Goal: Task Accomplishment & Management: Use online tool/utility

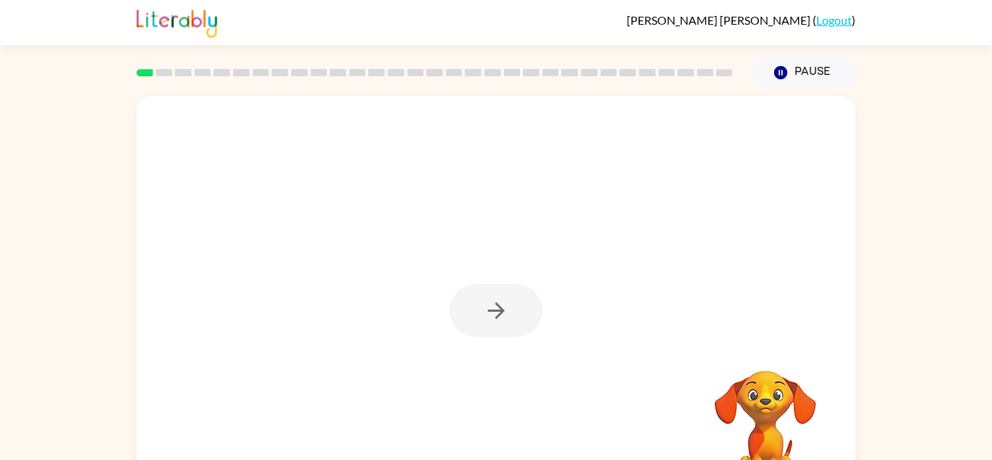
click at [480, 305] on div at bounding box center [496, 310] width 93 height 53
click at [480, 305] on button "button" at bounding box center [496, 310] width 93 height 53
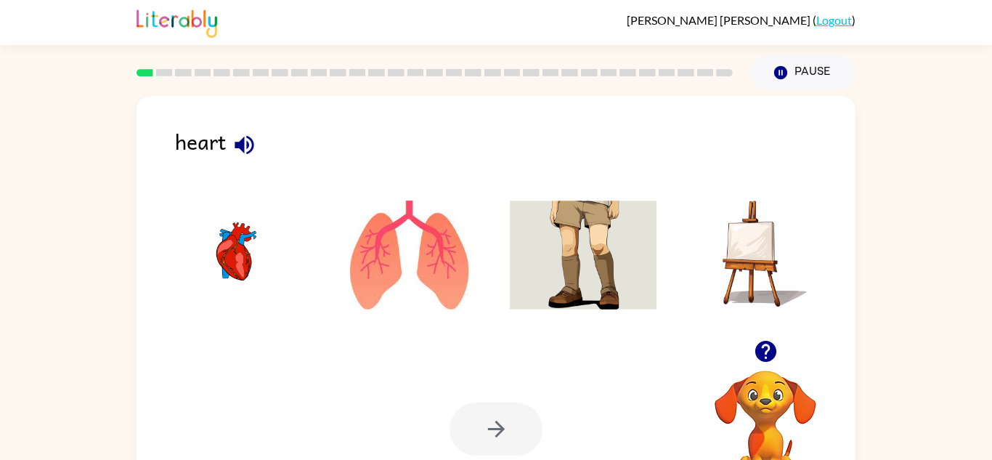
click at [244, 139] on icon "button" at bounding box center [244, 144] width 19 height 19
click at [239, 229] on img at bounding box center [235, 254] width 147 height 109
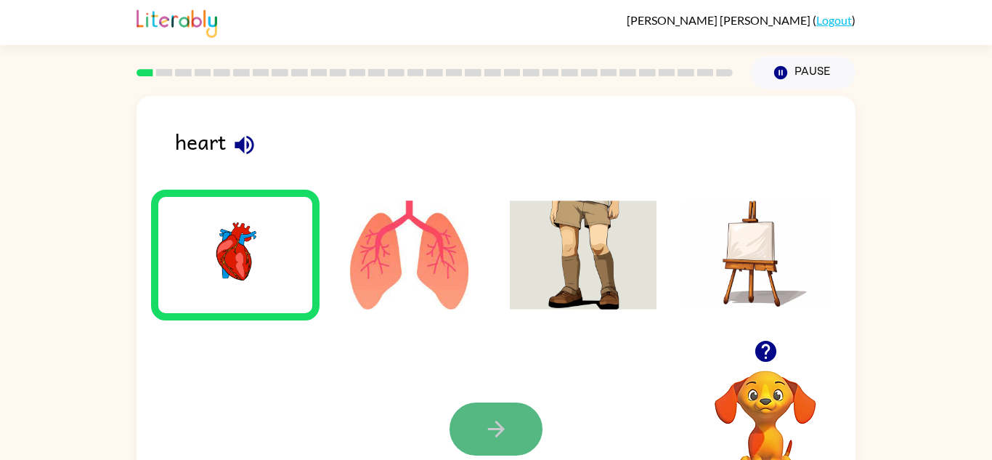
click at [505, 403] on button "button" at bounding box center [496, 428] width 93 height 53
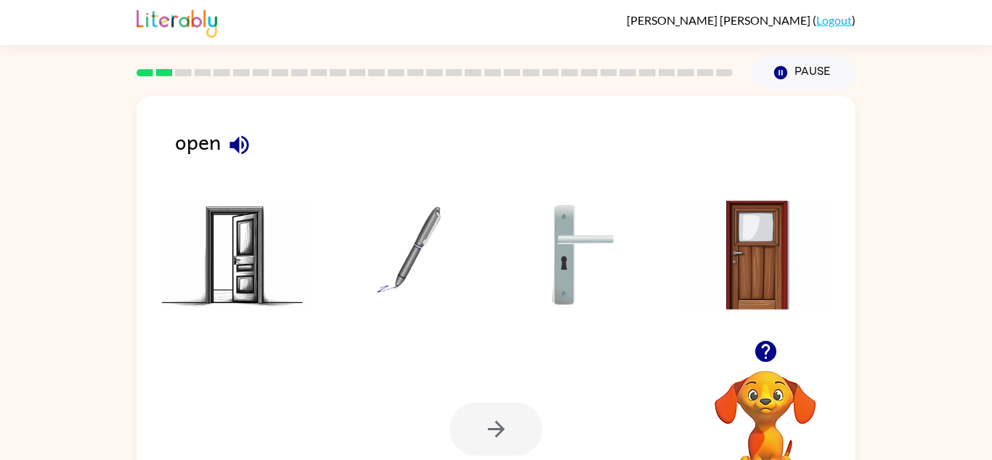
click at [275, 248] on img at bounding box center [235, 254] width 147 height 109
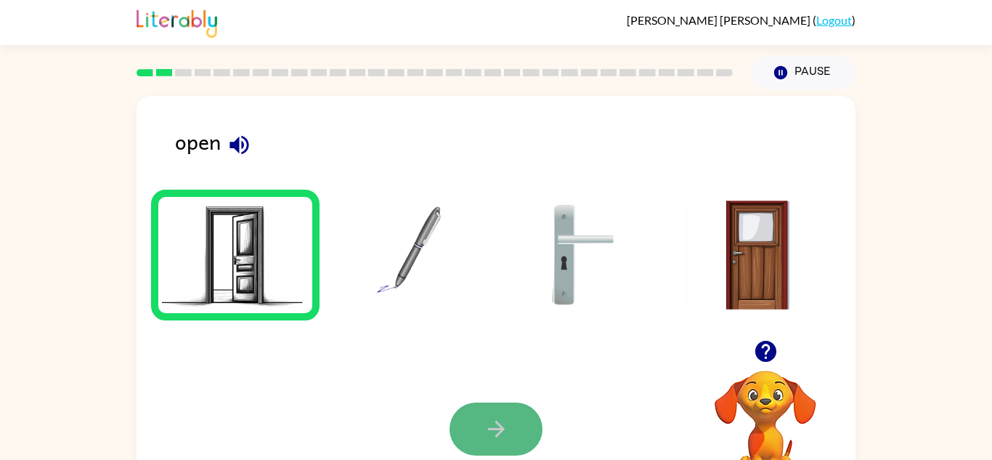
click at [496, 436] on icon "button" at bounding box center [495, 429] width 17 height 17
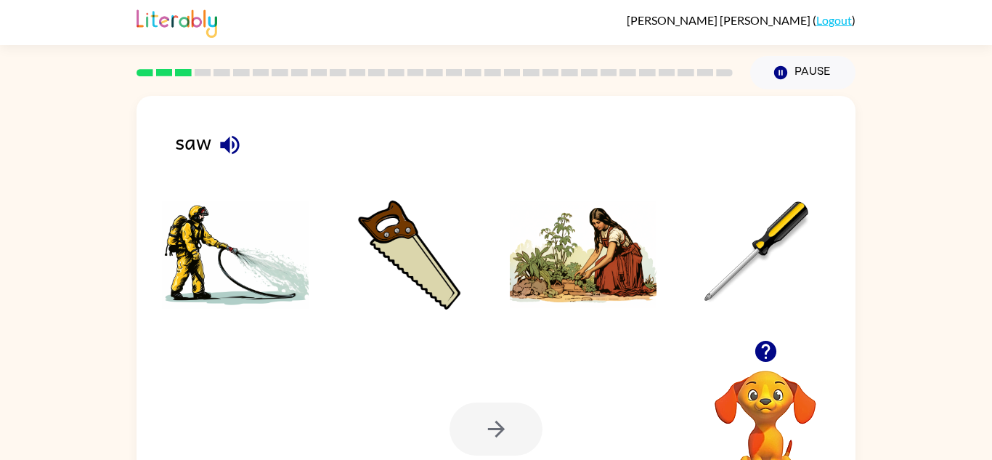
click at [442, 245] on img at bounding box center [409, 254] width 147 height 109
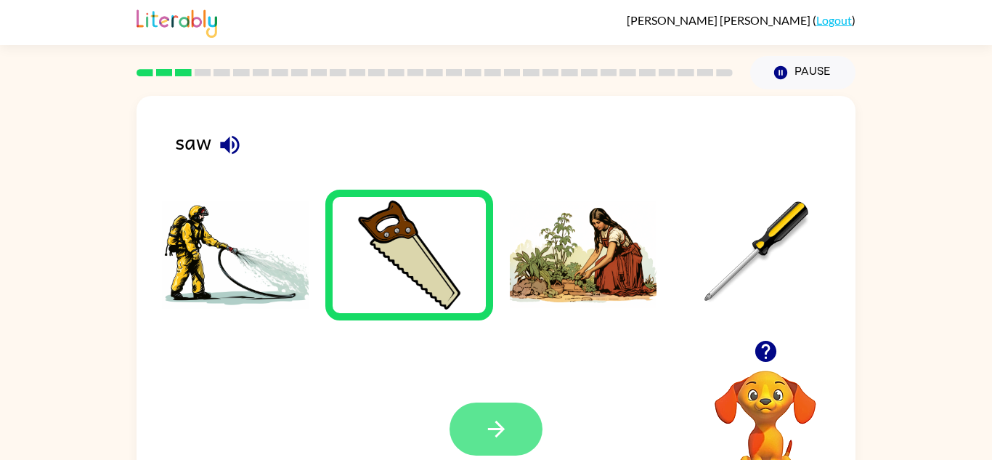
click at [499, 426] on icon "button" at bounding box center [495, 429] width 17 height 17
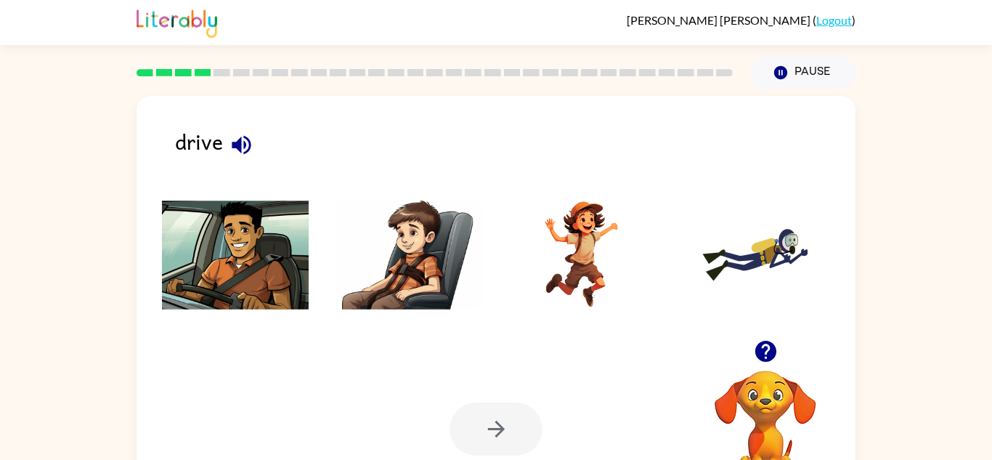
click at [253, 216] on img at bounding box center [235, 254] width 147 height 109
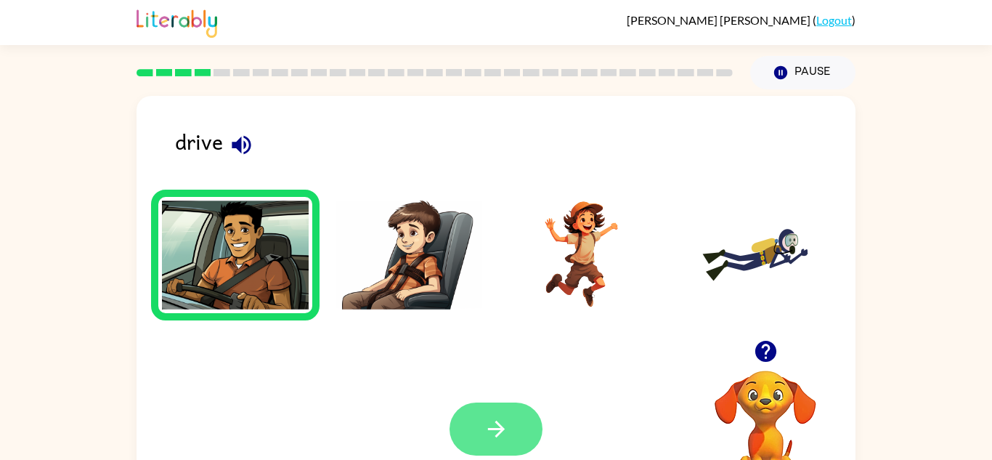
click at [497, 423] on icon "button" at bounding box center [495, 429] width 17 height 17
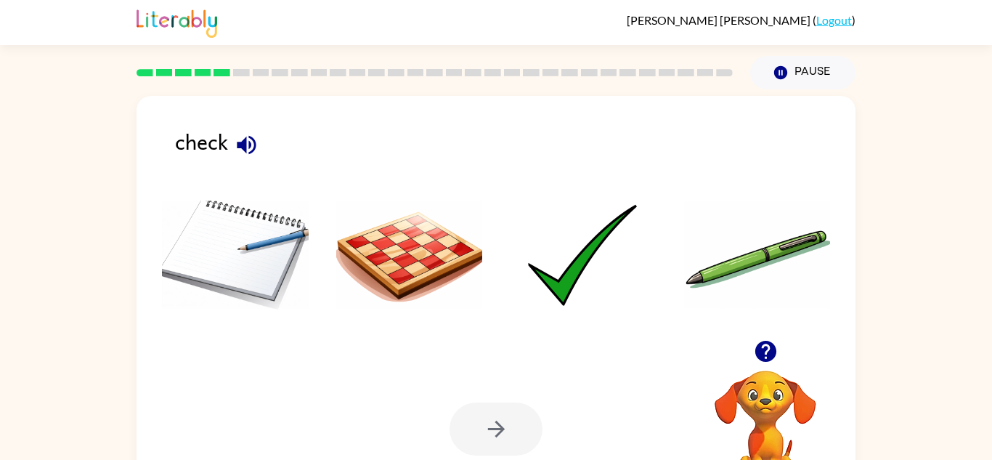
click at [261, 139] on button "button" at bounding box center [246, 144] width 37 height 37
click at [531, 283] on img at bounding box center [583, 254] width 147 height 109
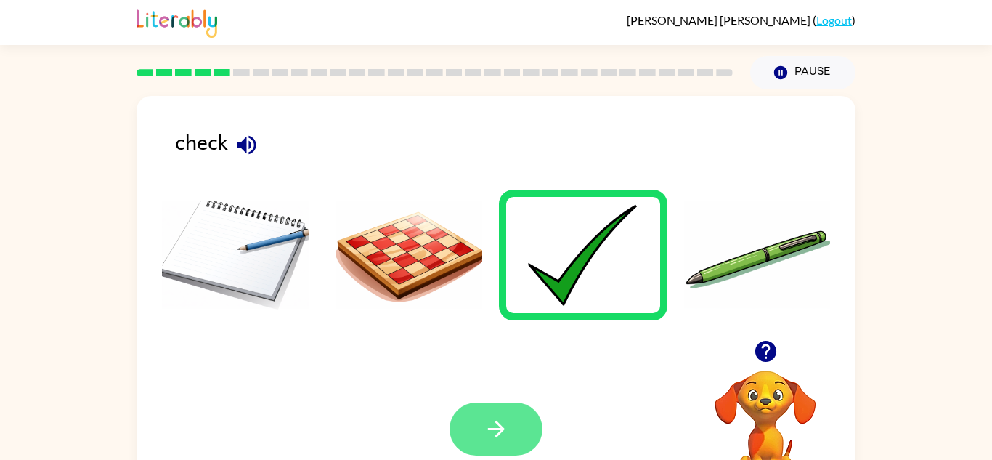
click at [518, 437] on button "button" at bounding box center [496, 428] width 93 height 53
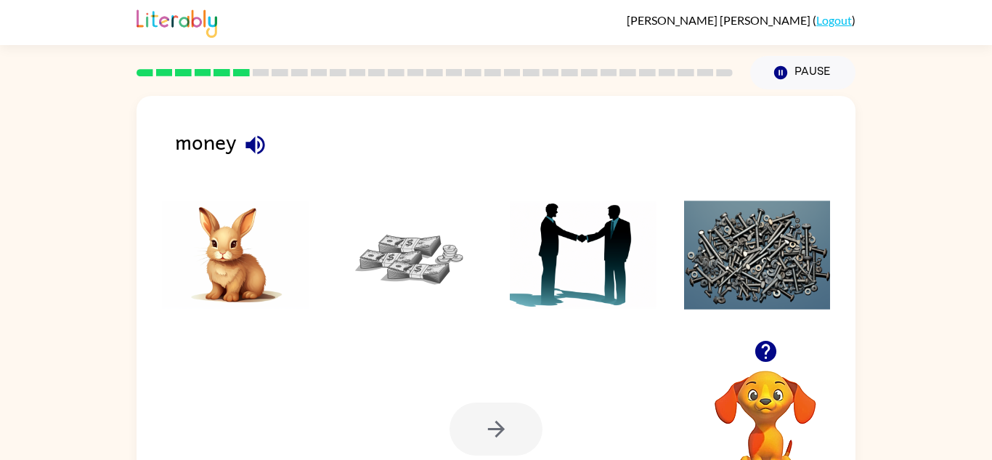
click at [428, 272] on img at bounding box center [409, 254] width 147 height 109
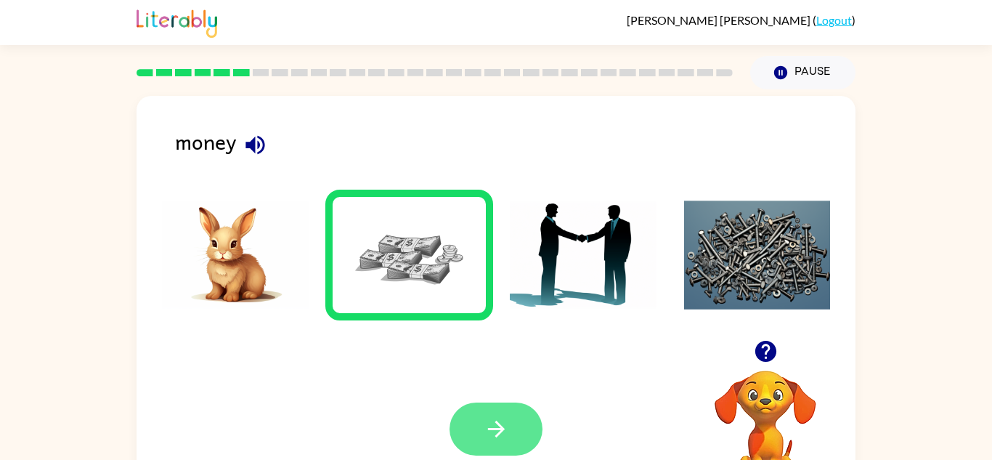
click at [515, 428] on button "button" at bounding box center [496, 428] width 93 height 53
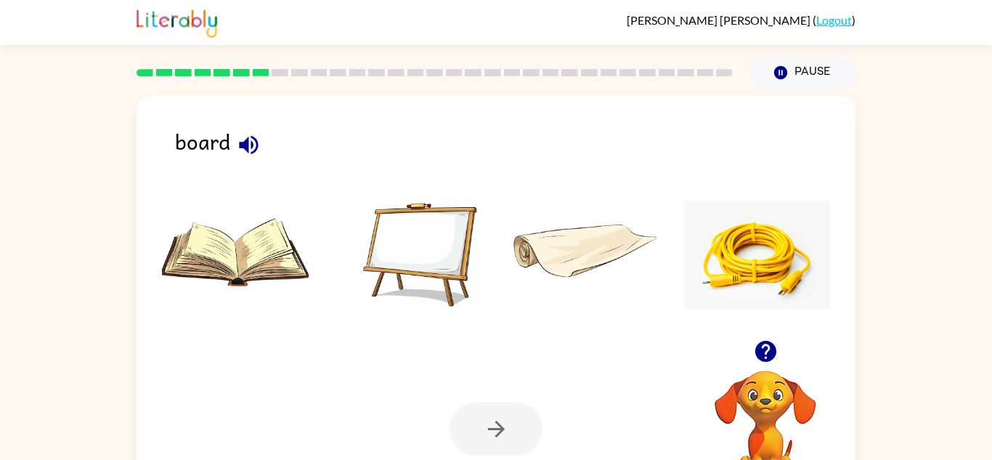
click at [396, 253] on img at bounding box center [409, 254] width 147 height 109
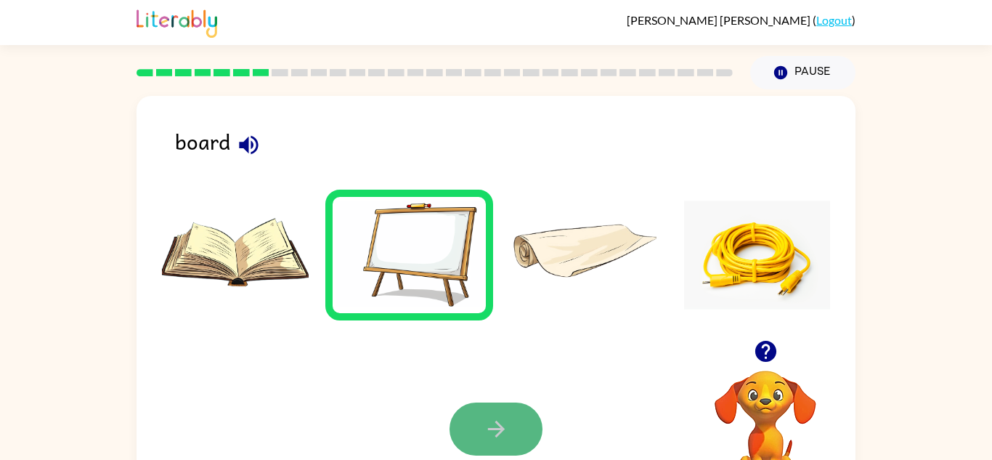
click at [489, 405] on button "button" at bounding box center [496, 428] width 93 height 53
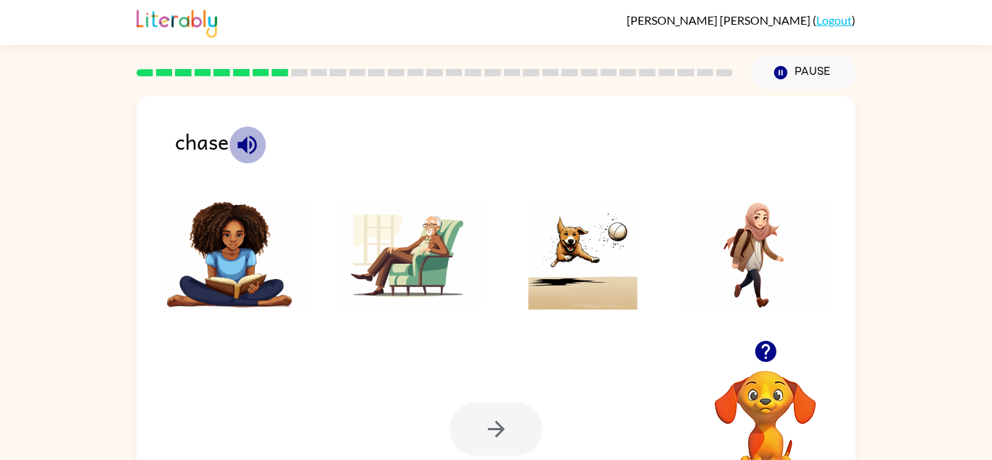
click at [249, 136] on icon "button" at bounding box center [246, 144] width 19 height 19
click at [585, 210] on img at bounding box center [583, 254] width 147 height 109
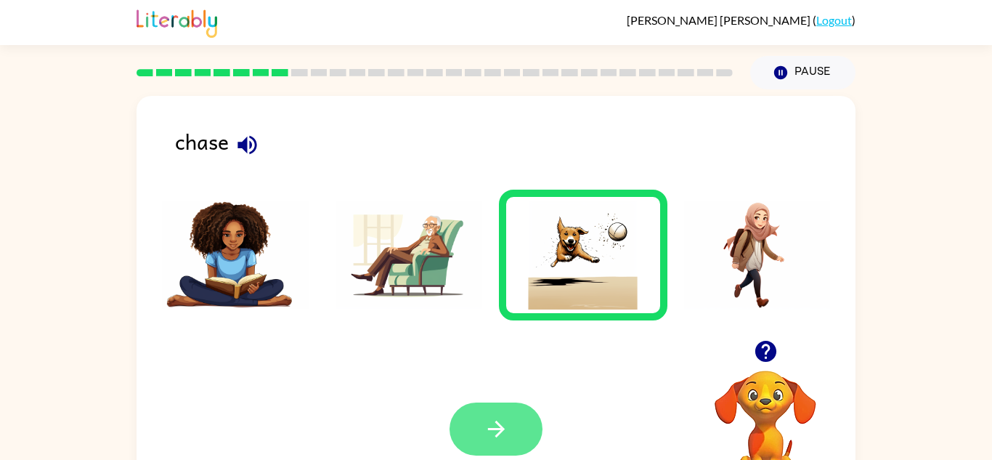
click at [505, 439] on icon "button" at bounding box center [496, 428] width 25 height 25
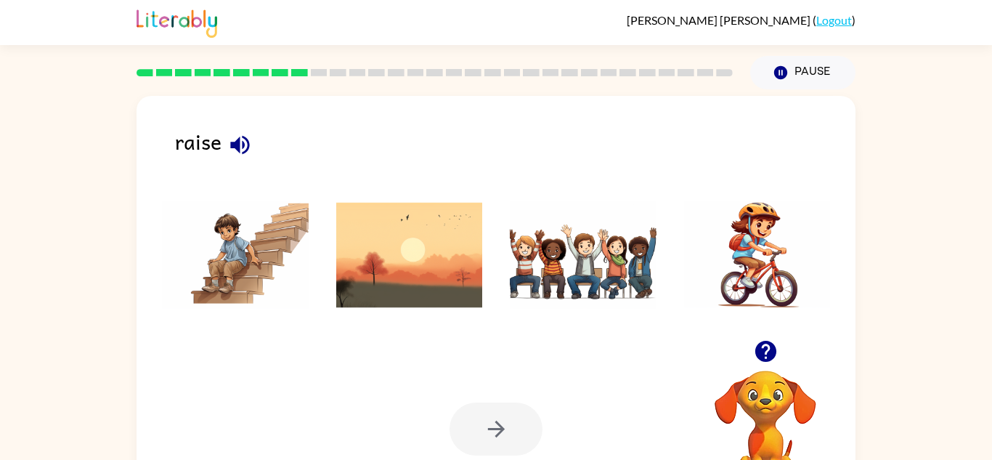
click at [232, 135] on icon "button" at bounding box center [239, 144] width 25 height 25
click at [493, 277] on ul at bounding box center [496, 259] width 690 height 139
click at [462, 280] on img at bounding box center [409, 254] width 147 height 109
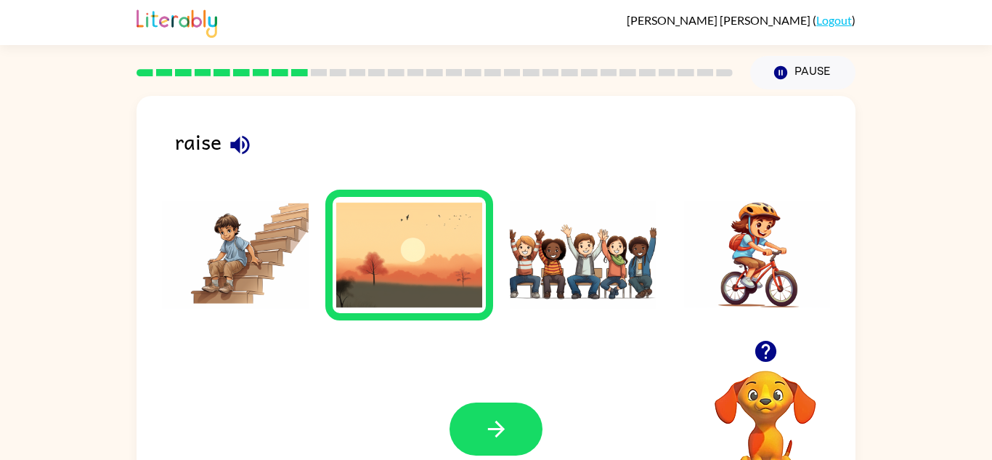
click at [627, 253] on img at bounding box center [583, 254] width 147 height 109
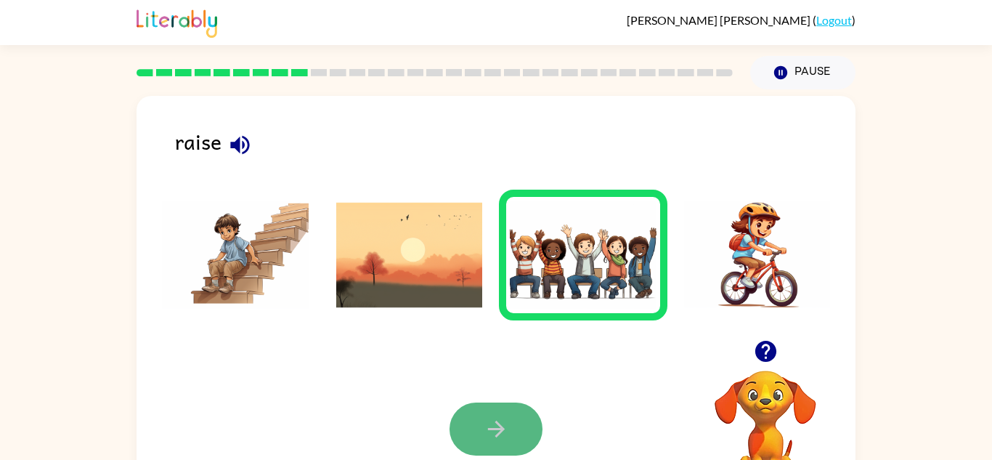
click at [483, 409] on button "button" at bounding box center [496, 428] width 93 height 53
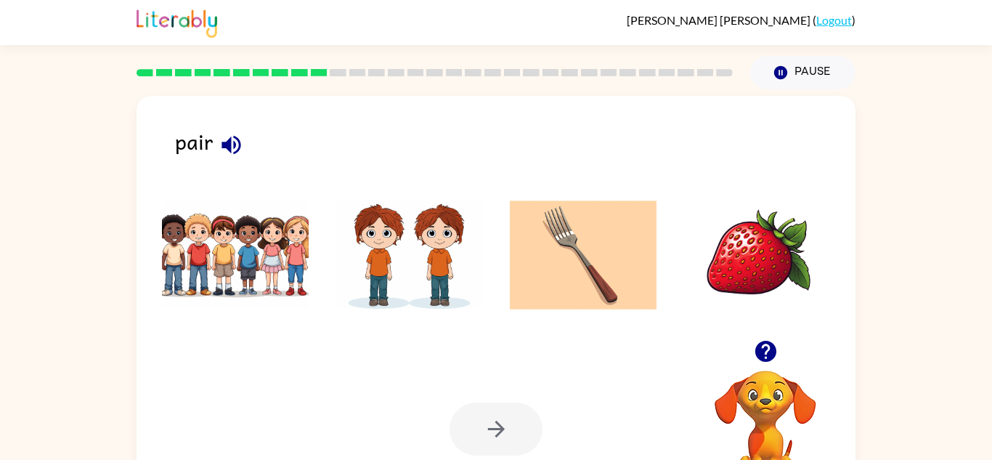
click at [232, 131] on button "button" at bounding box center [231, 144] width 37 height 37
click at [574, 236] on img at bounding box center [583, 254] width 147 height 109
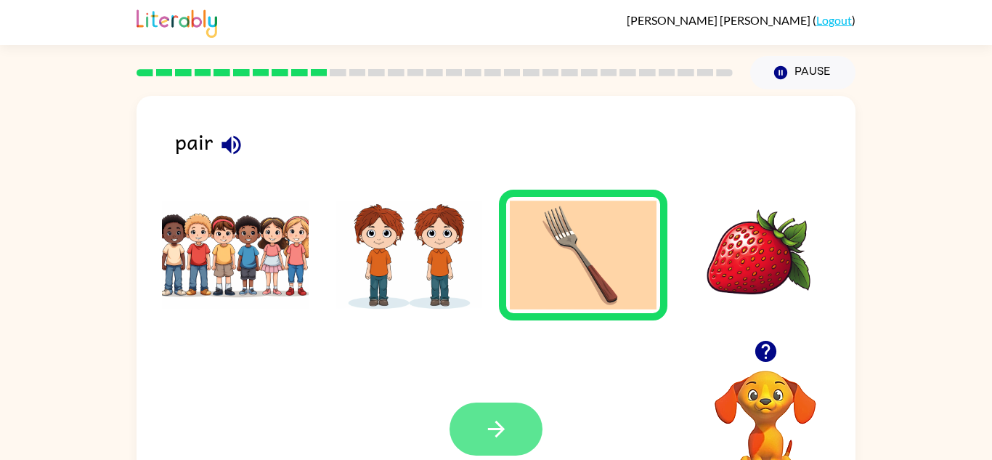
click at [504, 411] on button "button" at bounding box center [496, 428] width 93 height 53
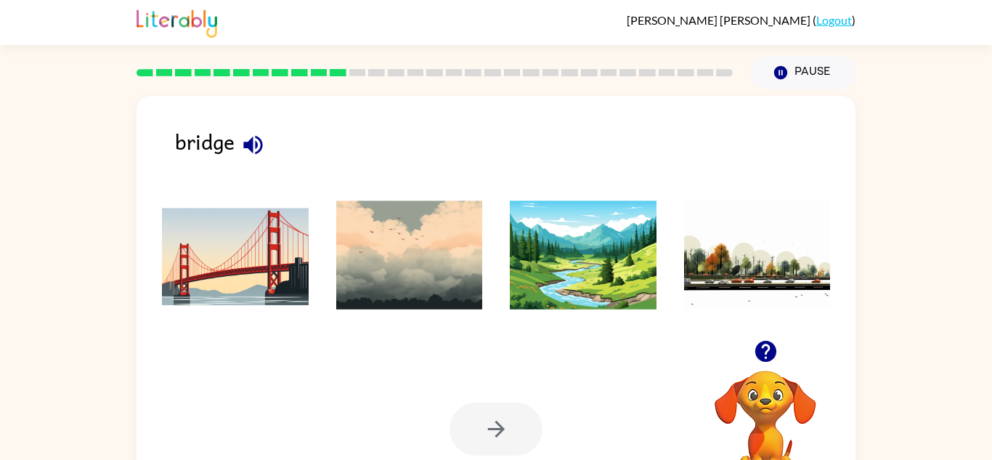
click at [305, 217] on img at bounding box center [235, 254] width 147 height 109
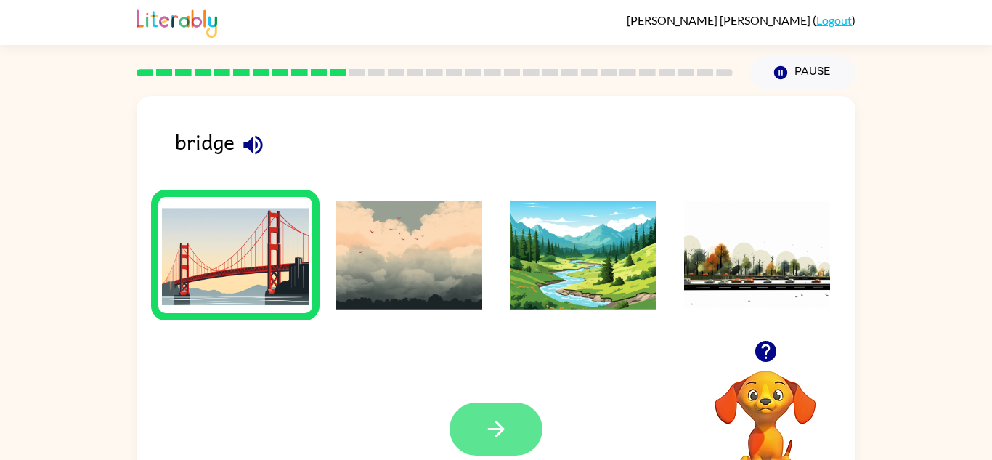
click at [530, 446] on button "button" at bounding box center [496, 428] width 93 height 53
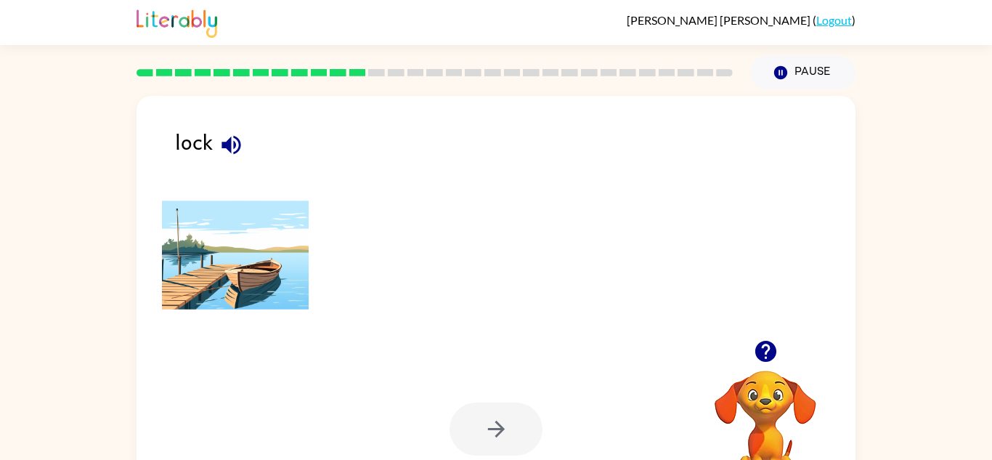
click at [379, 272] on img at bounding box center [409, 254] width 147 height 109
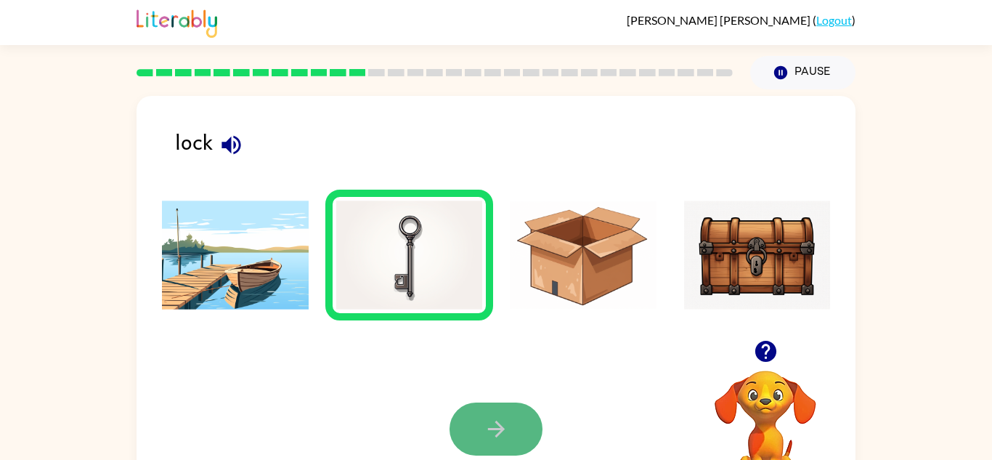
click at [469, 417] on button "button" at bounding box center [496, 428] width 93 height 53
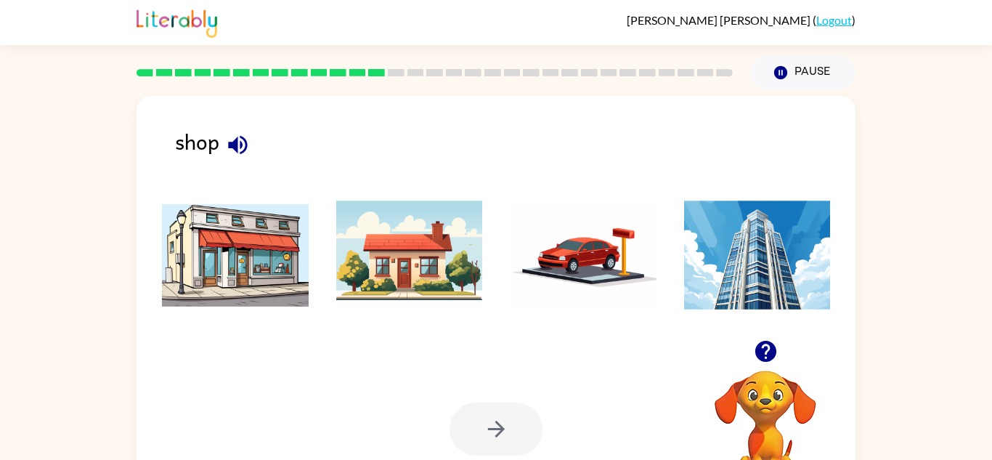
click at [304, 229] on img at bounding box center [235, 254] width 147 height 109
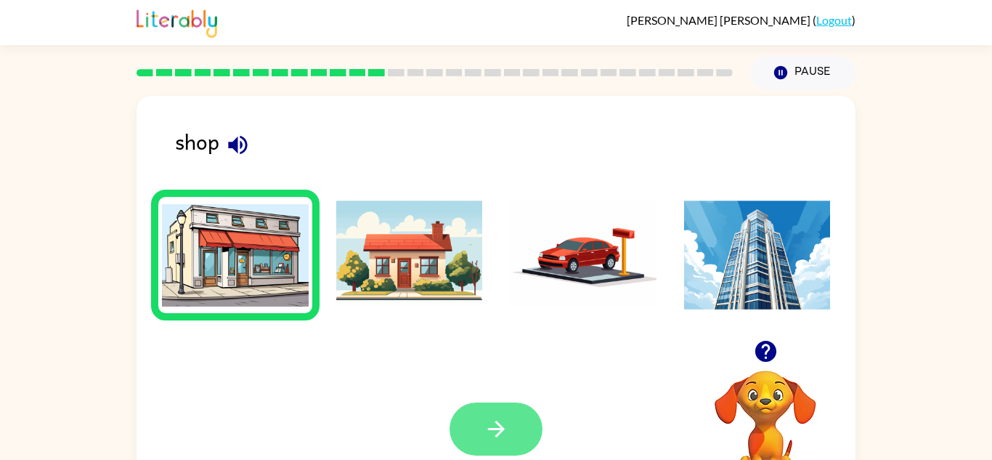
click at [514, 402] on button "button" at bounding box center [496, 428] width 93 height 53
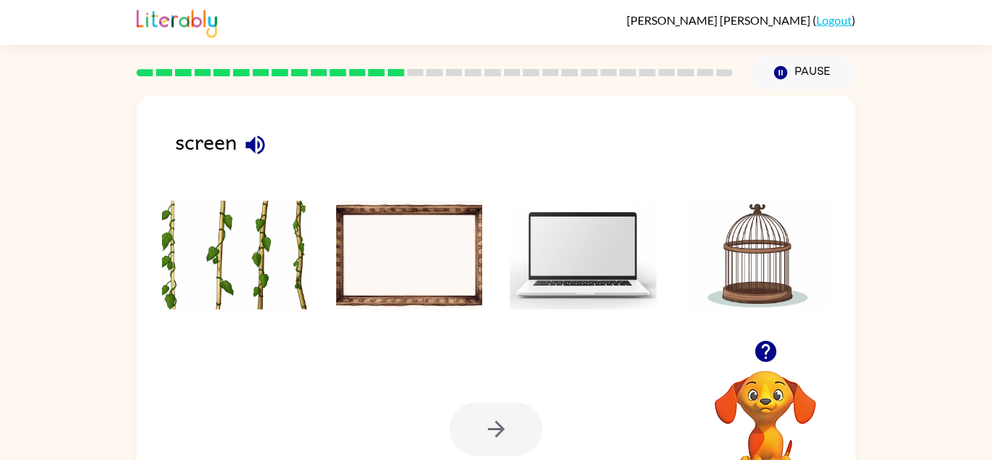
click at [514, 272] on img at bounding box center [583, 254] width 147 height 109
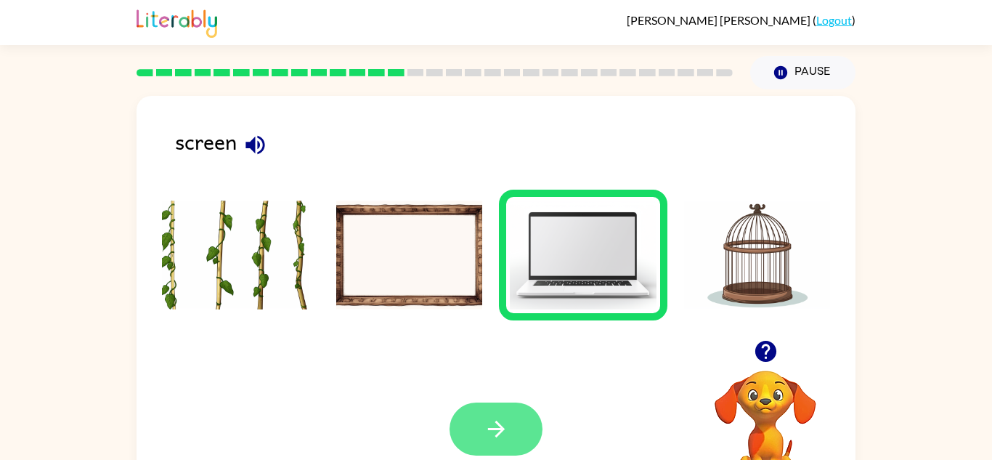
click at [489, 421] on icon "button" at bounding box center [496, 428] width 25 height 25
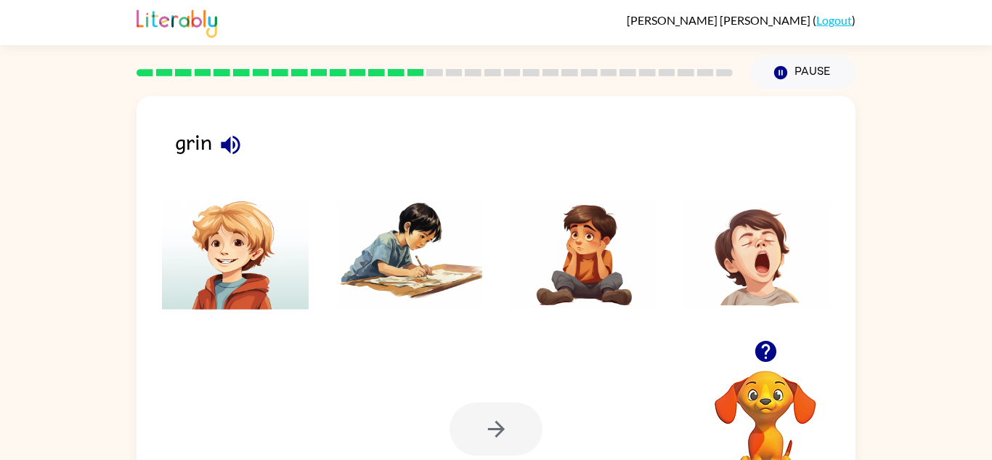
click at [229, 145] on icon "button" at bounding box center [230, 144] width 19 height 19
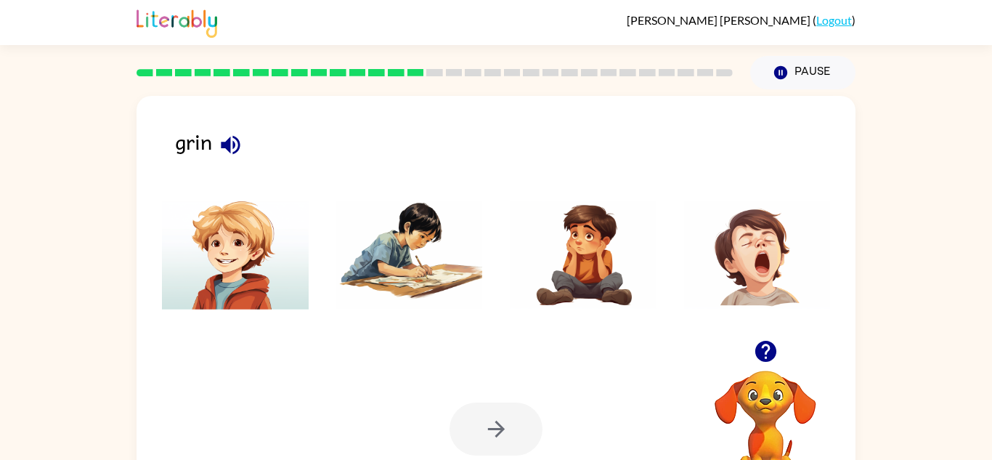
click at [230, 146] on icon "button" at bounding box center [230, 144] width 19 height 19
click at [450, 257] on img at bounding box center [409, 254] width 147 height 109
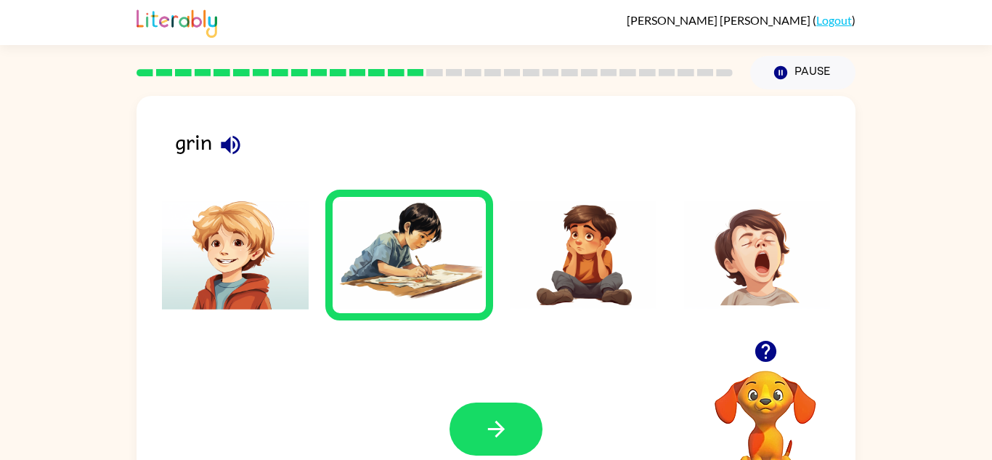
click at [450, 257] on img at bounding box center [409, 254] width 147 height 109
click at [269, 328] on ul at bounding box center [496, 259] width 690 height 139
click at [269, 327] on ul at bounding box center [496, 259] width 690 height 139
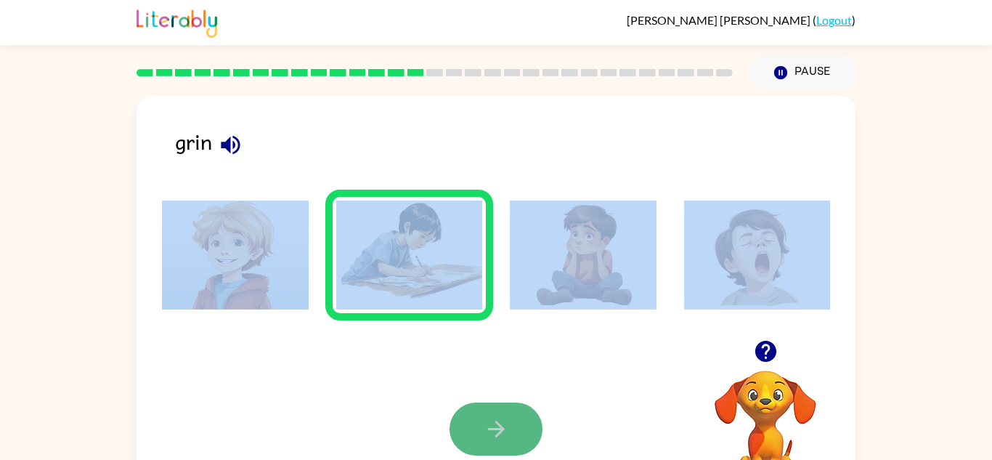
click at [452, 439] on button "button" at bounding box center [496, 428] width 93 height 53
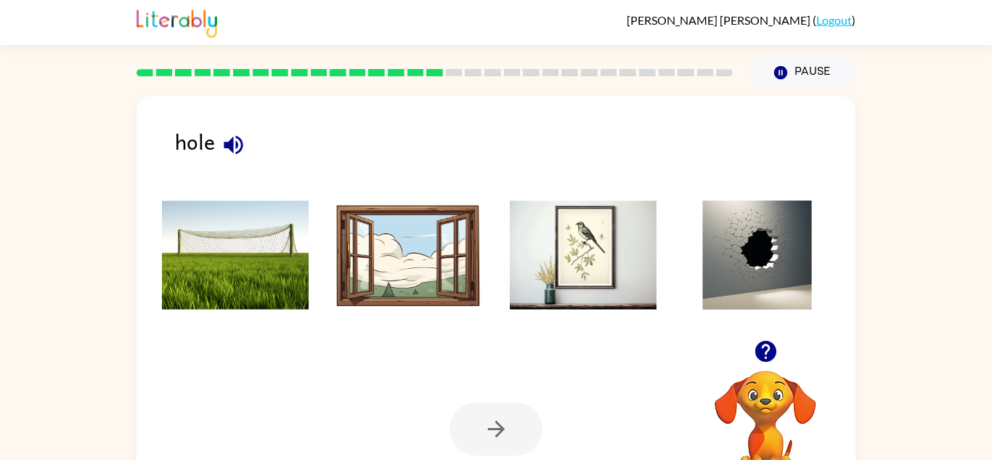
click at [785, 250] on img at bounding box center [757, 254] width 147 height 109
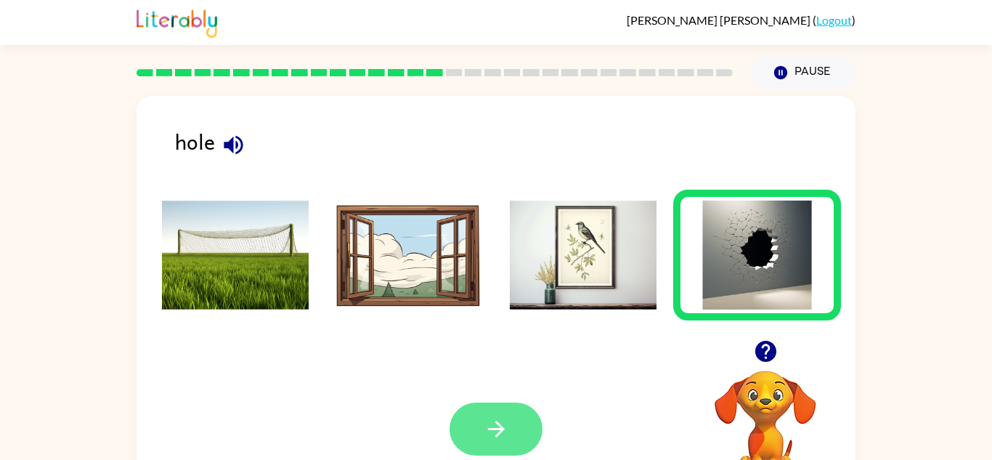
click at [529, 431] on button "button" at bounding box center [496, 428] width 93 height 53
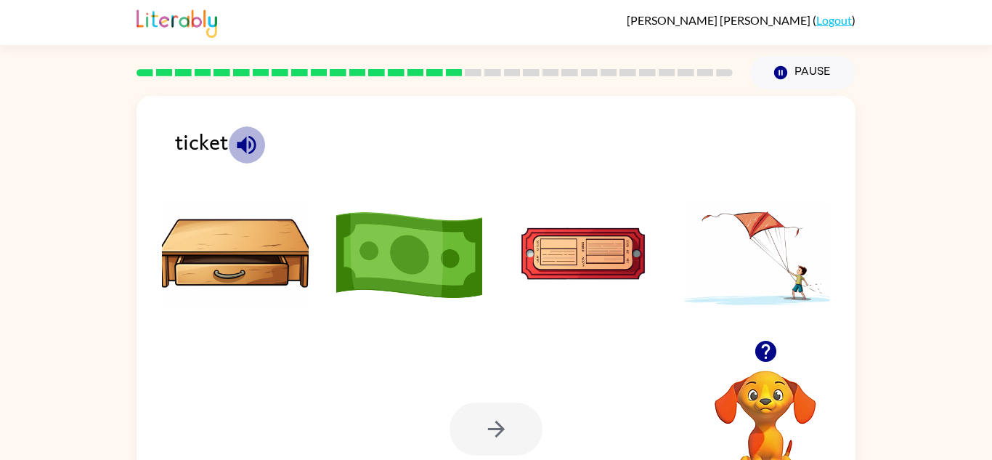
click at [246, 135] on icon "button" at bounding box center [246, 144] width 25 height 25
click at [580, 256] on img at bounding box center [583, 254] width 147 height 109
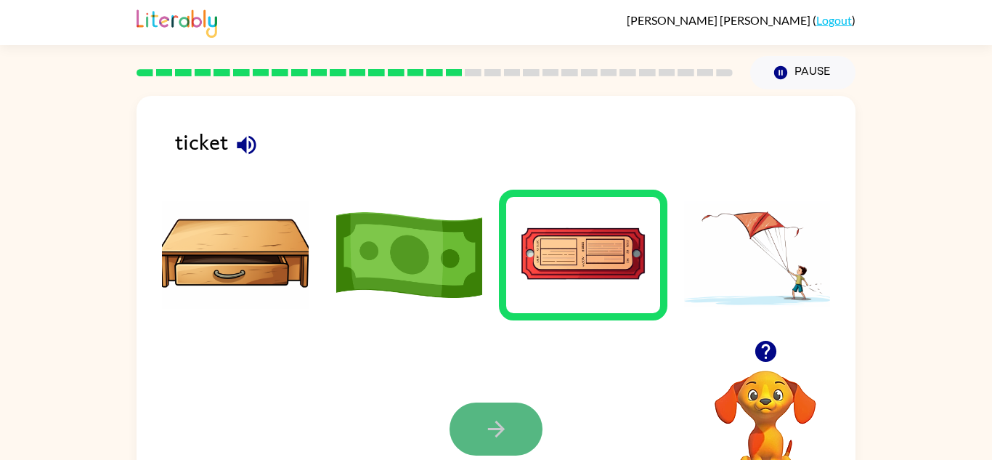
click at [482, 451] on button "button" at bounding box center [496, 428] width 93 height 53
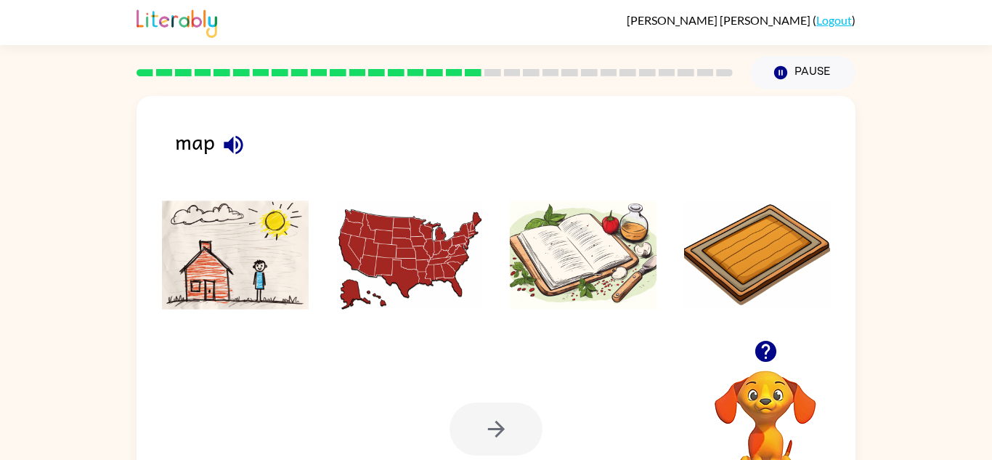
click at [372, 251] on img at bounding box center [409, 254] width 147 height 109
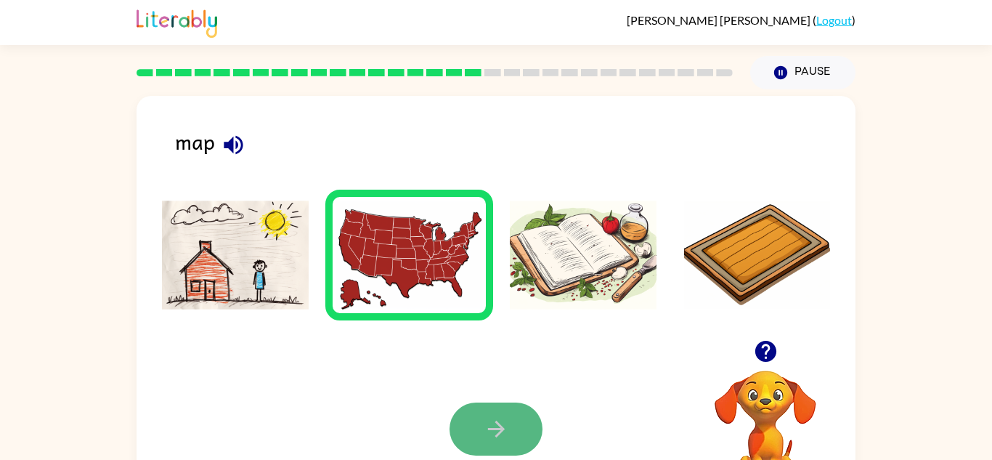
click at [523, 431] on button "button" at bounding box center [496, 428] width 93 height 53
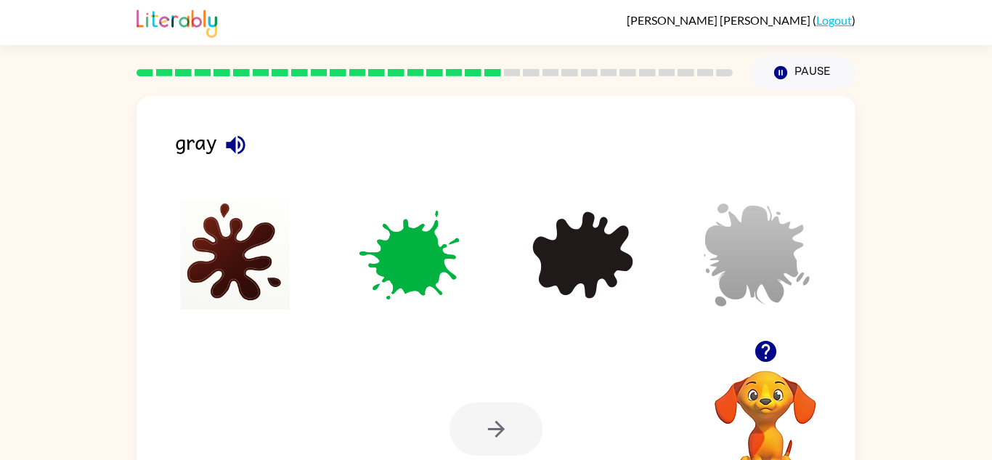
click at [727, 305] on img at bounding box center [757, 254] width 147 height 109
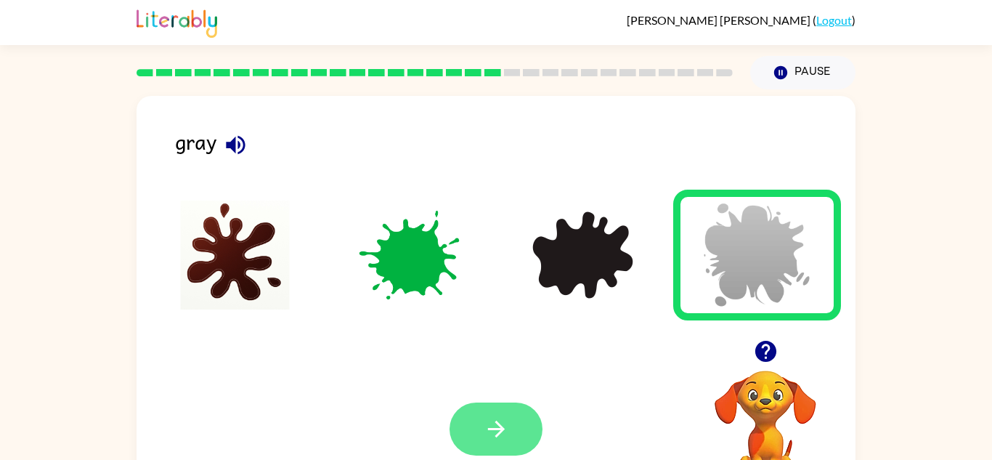
click at [502, 436] on icon "button" at bounding box center [496, 428] width 25 height 25
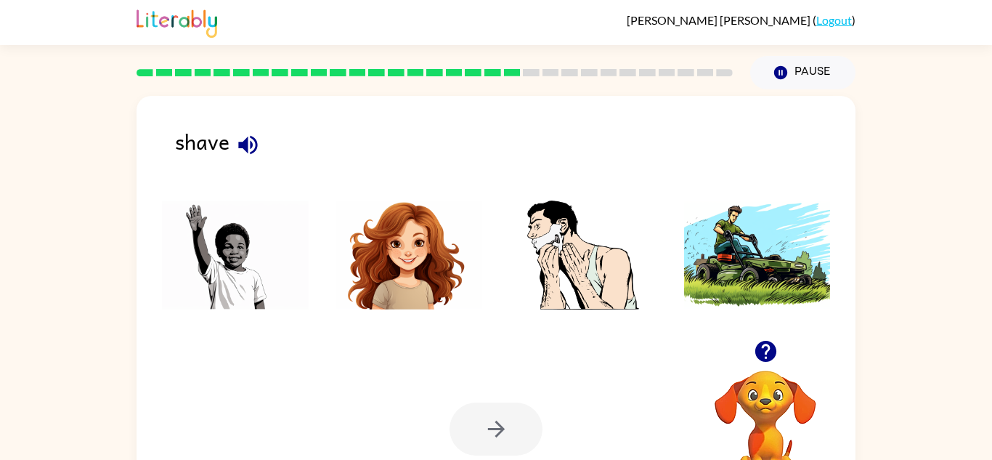
click at [239, 144] on icon "button" at bounding box center [247, 144] width 19 height 19
click at [553, 243] on img at bounding box center [583, 254] width 147 height 109
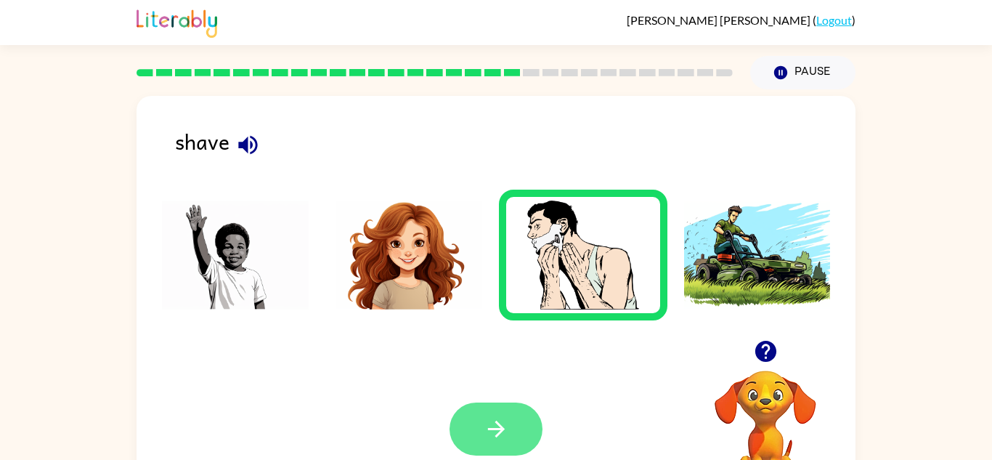
click at [478, 424] on button "button" at bounding box center [496, 428] width 93 height 53
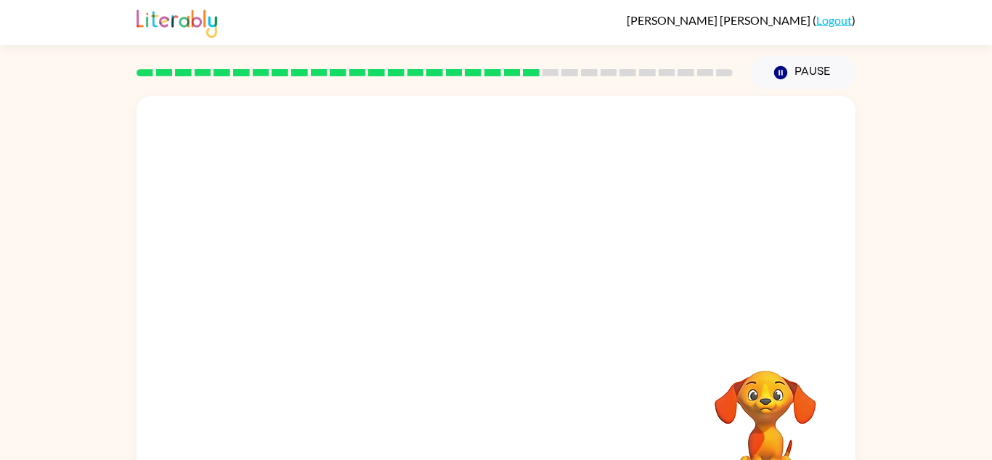
click at [376, 288] on video "Your browser must support playing .mp4 files to use Literably. Please try using…" at bounding box center [496, 218] width 719 height 244
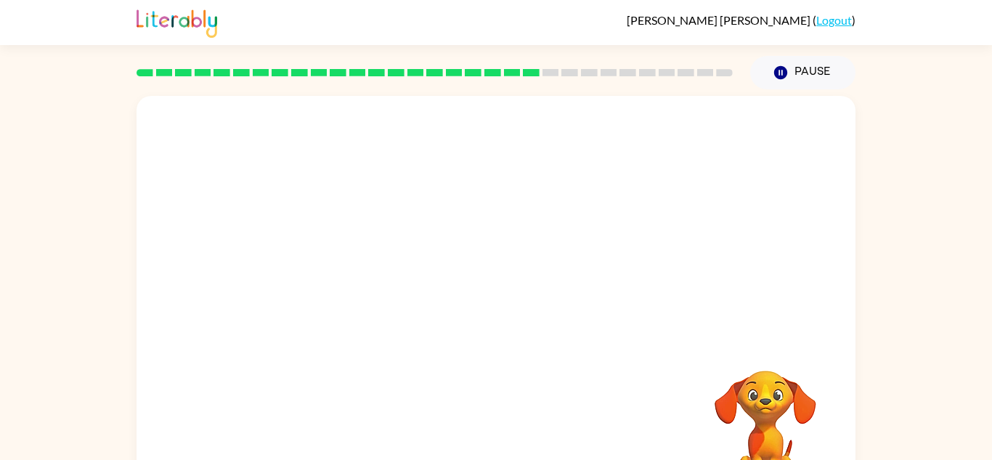
click at [376, 288] on video "Your browser must support playing .mp4 files to use Literably. Please try using…" at bounding box center [496, 218] width 719 height 244
click at [548, 317] on div at bounding box center [496, 303] width 719 height 415
click at [471, 325] on button "button" at bounding box center [496, 310] width 93 height 53
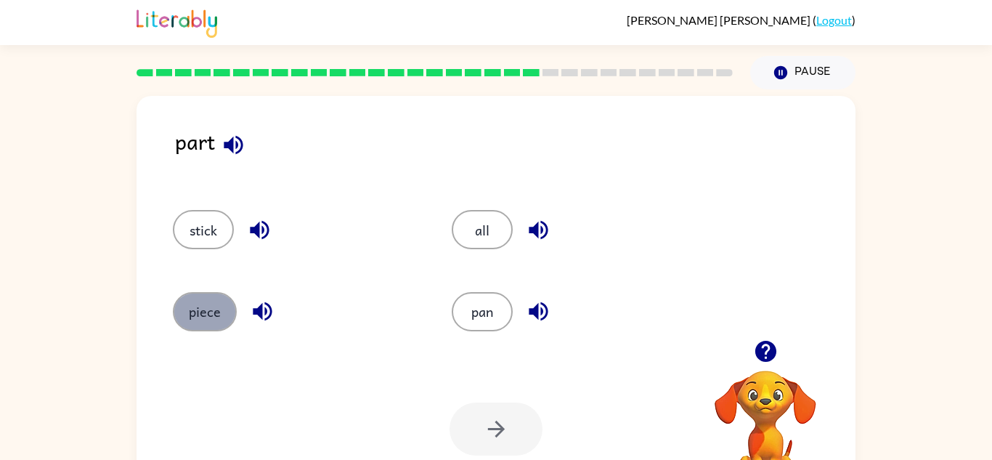
click at [179, 325] on button "piece" at bounding box center [205, 311] width 64 height 39
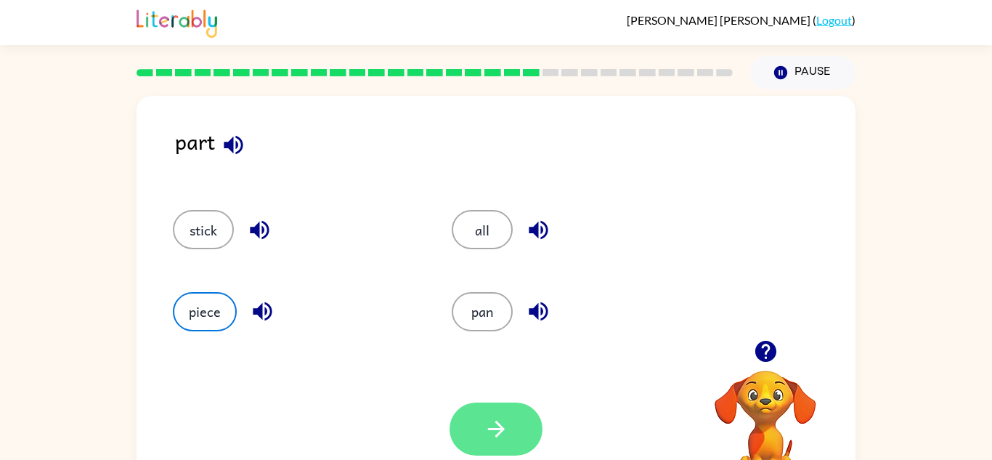
click at [476, 406] on button "button" at bounding box center [496, 428] width 93 height 53
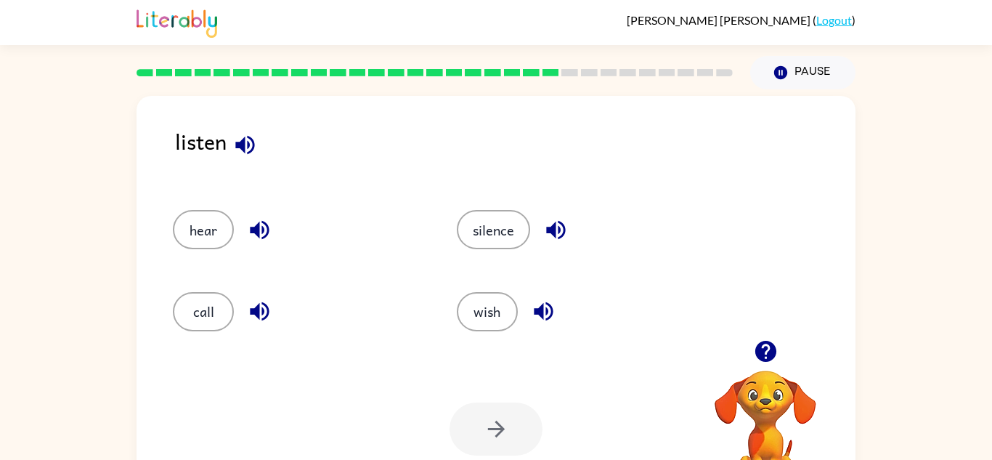
click at [170, 235] on div "hear" at bounding box center [287, 222] width 284 height 81
click at [171, 235] on div "hear" at bounding box center [287, 222] width 284 height 81
click at [197, 224] on button "hear" at bounding box center [203, 229] width 61 height 39
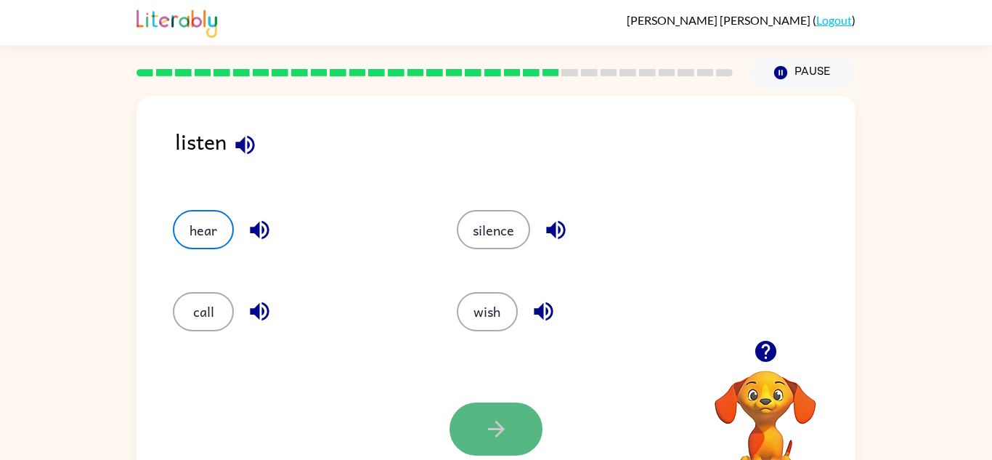
click at [491, 415] on button "button" at bounding box center [496, 428] width 93 height 53
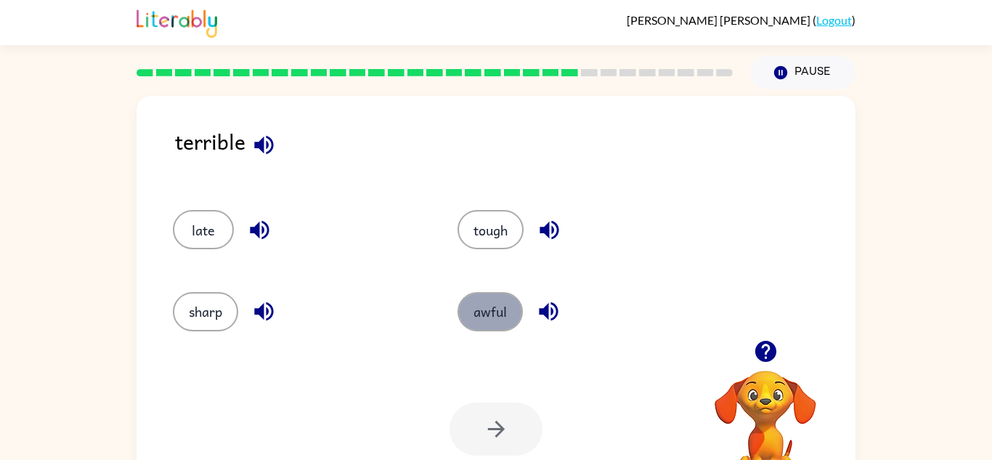
click at [506, 325] on button "awful" at bounding box center [490, 311] width 65 height 39
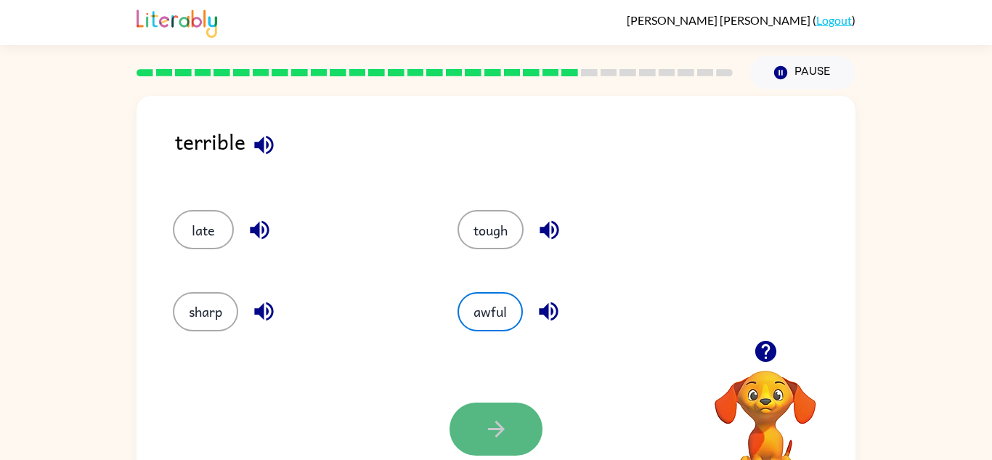
click at [500, 432] on icon "button" at bounding box center [495, 429] width 17 height 17
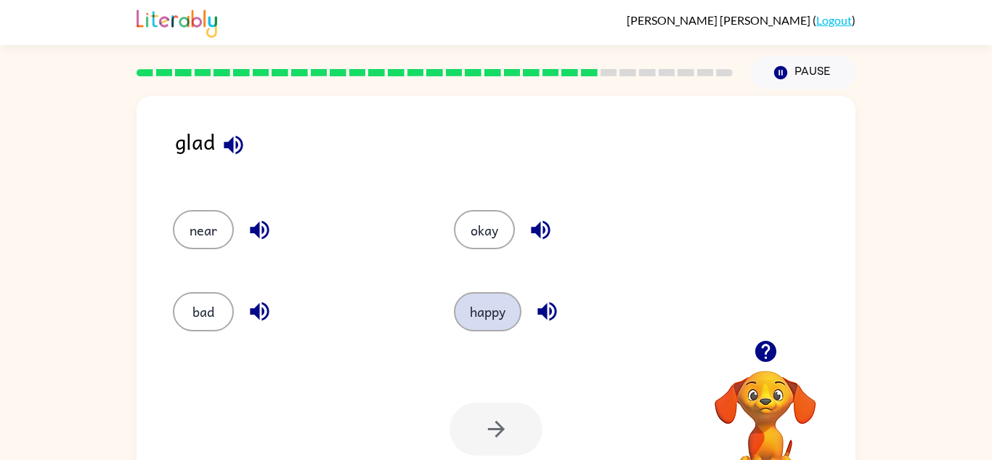
click at [497, 321] on button "happy" at bounding box center [488, 311] width 68 height 39
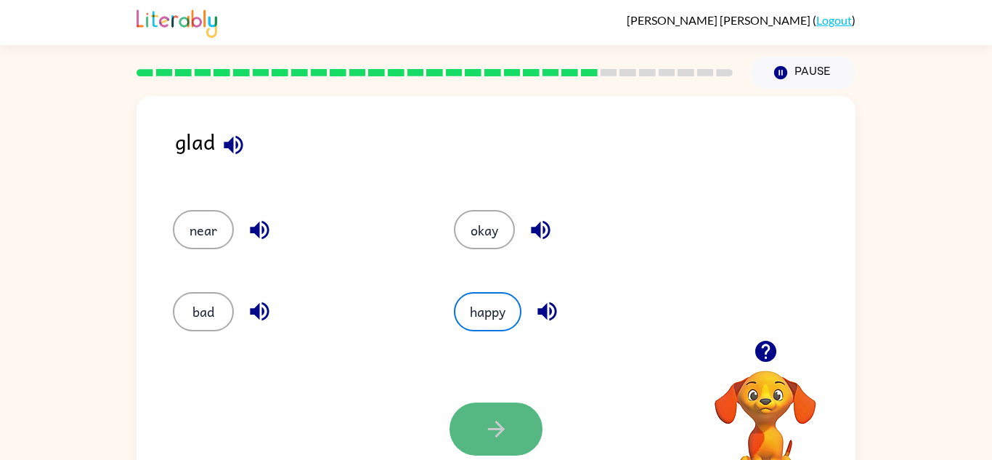
click at [508, 428] on icon "button" at bounding box center [496, 428] width 25 height 25
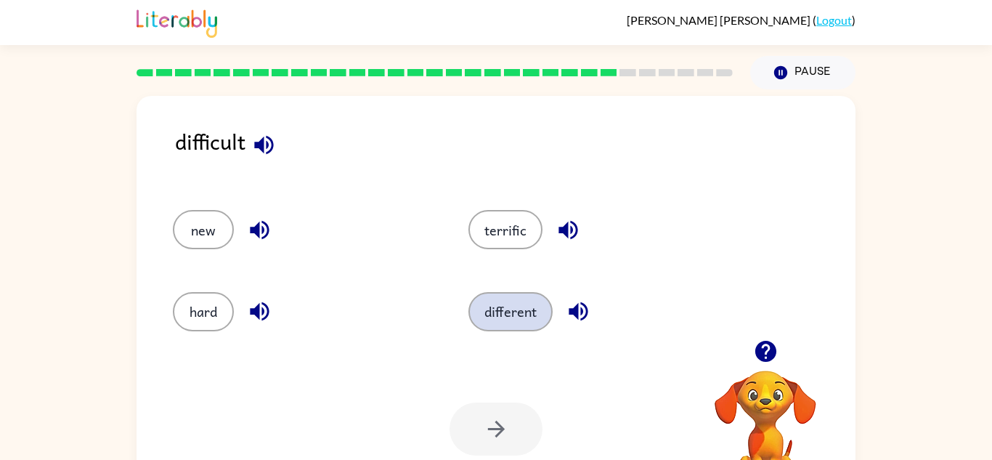
click at [528, 314] on button "different" at bounding box center [510, 311] width 84 height 39
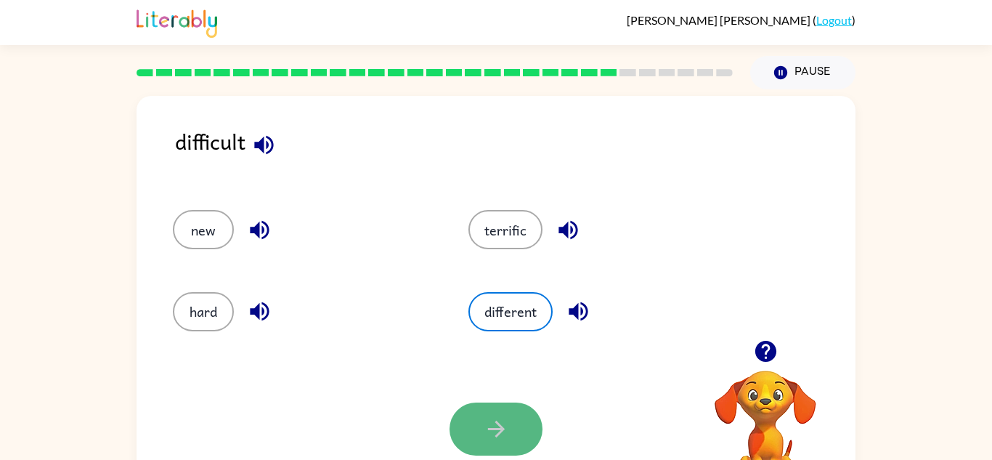
click at [487, 418] on icon "button" at bounding box center [496, 428] width 25 height 25
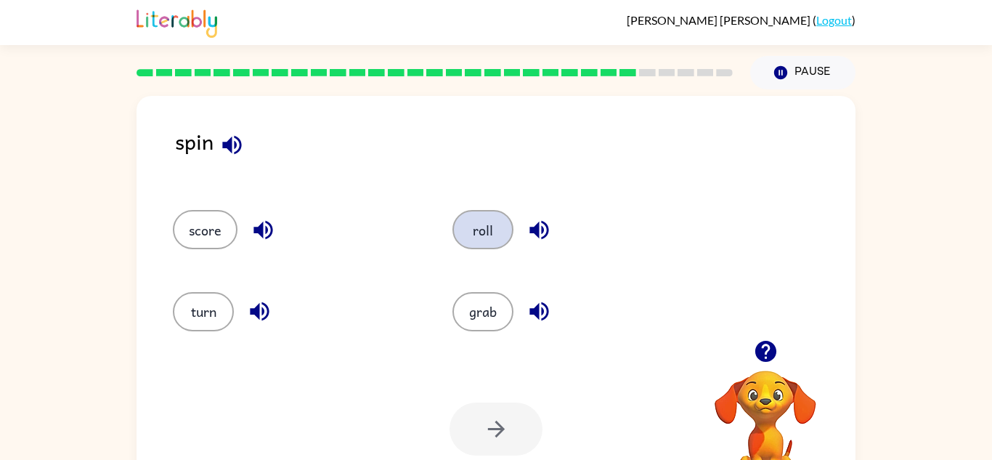
click at [466, 222] on button "roll" at bounding box center [482, 229] width 61 height 39
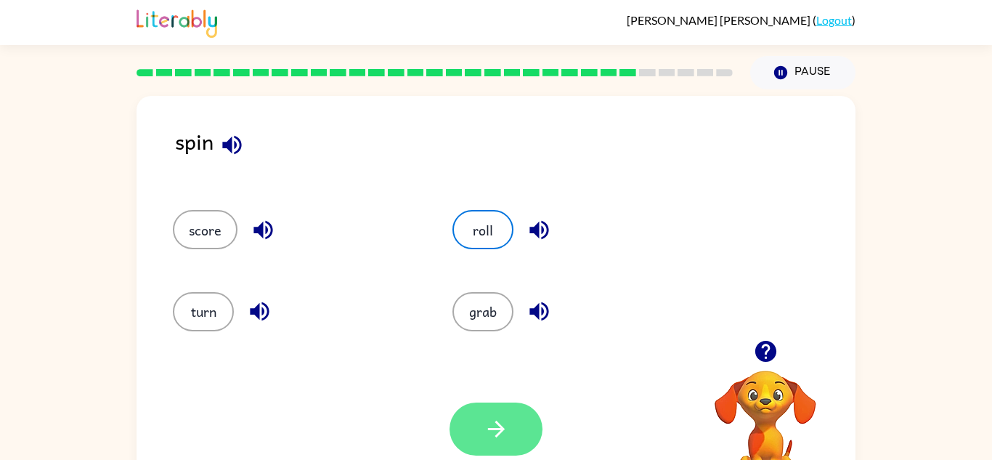
click at [487, 449] on button "button" at bounding box center [496, 428] width 93 height 53
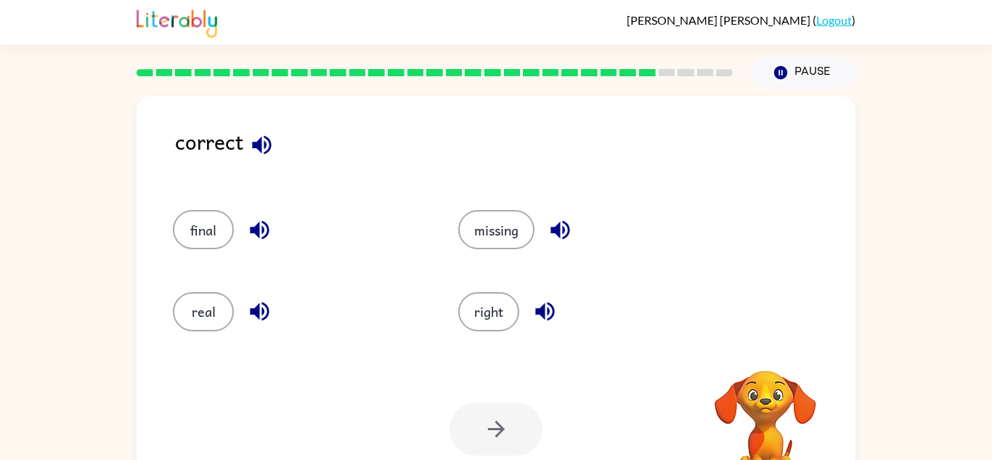
click at [487, 449] on div at bounding box center [496, 428] width 93 height 53
click at [471, 335] on div "right" at bounding box center [573, 304] width 285 height 81
click at [489, 322] on button "right" at bounding box center [488, 311] width 61 height 39
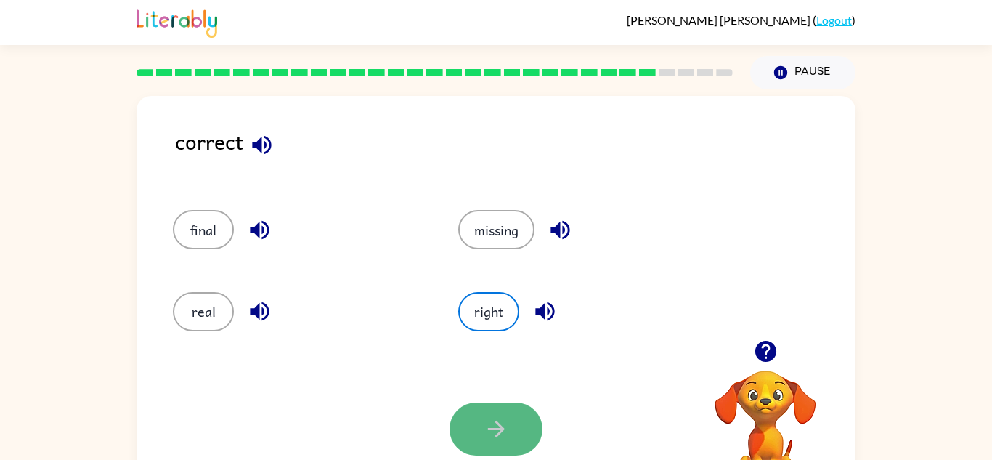
click at [503, 440] on icon "button" at bounding box center [496, 428] width 25 height 25
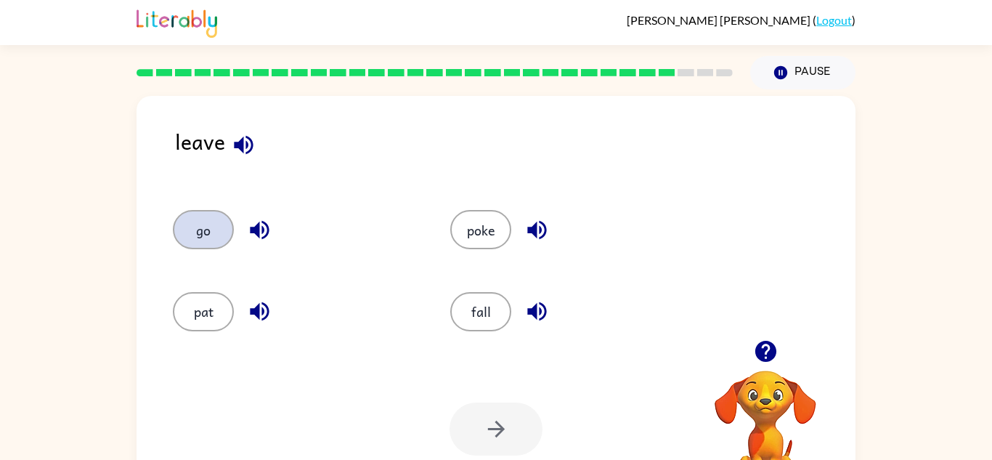
click at [190, 239] on button "go" at bounding box center [203, 229] width 61 height 39
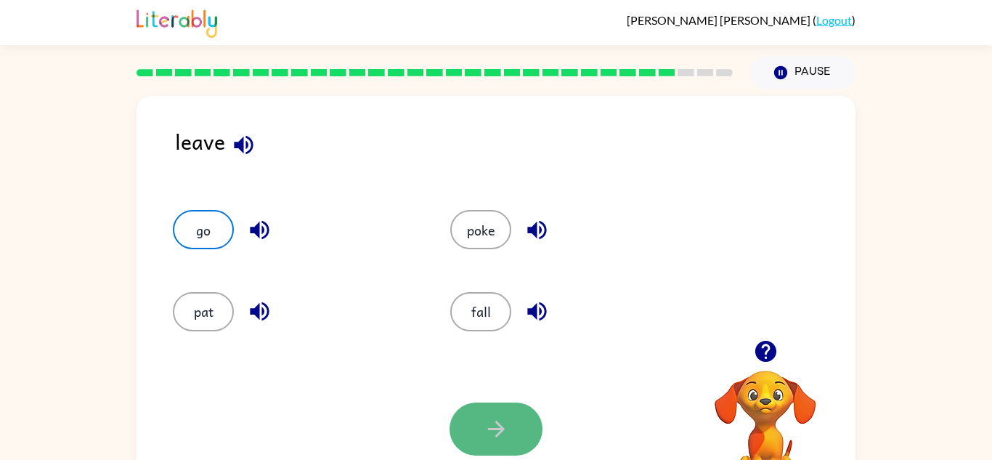
click at [516, 455] on button "button" at bounding box center [496, 428] width 93 height 53
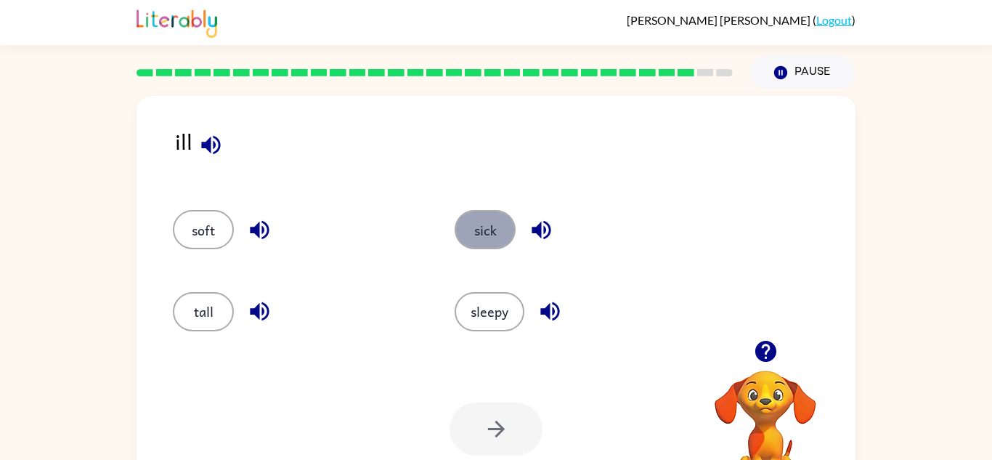
click at [479, 228] on button "sick" at bounding box center [485, 229] width 61 height 39
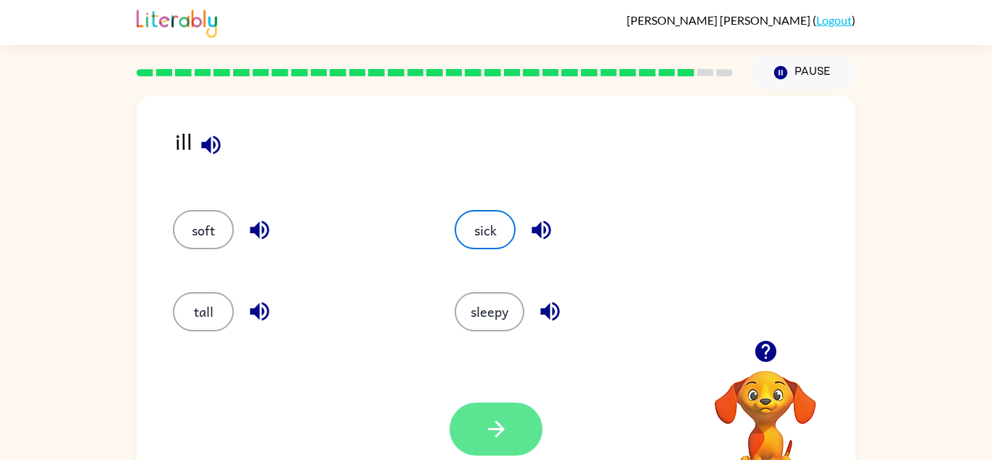
click at [533, 411] on button "button" at bounding box center [496, 428] width 93 height 53
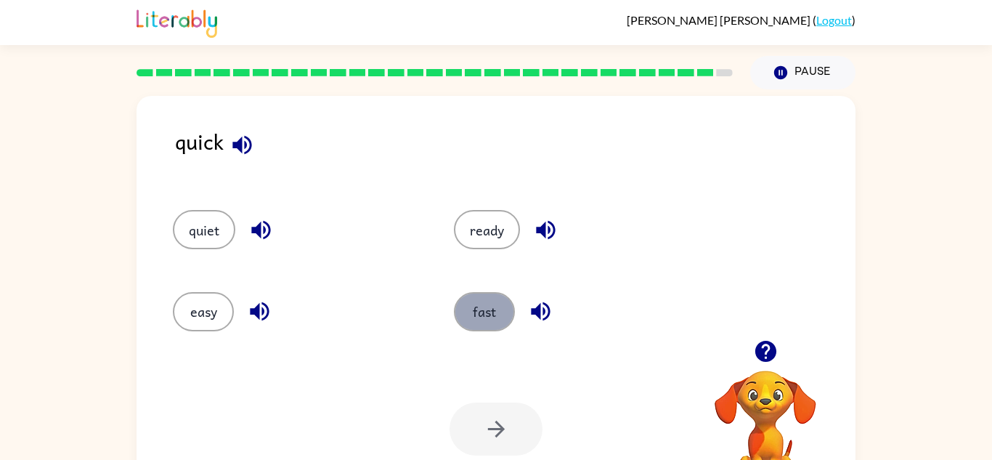
click at [501, 311] on button "fast" at bounding box center [484, 311] width 61 height 39
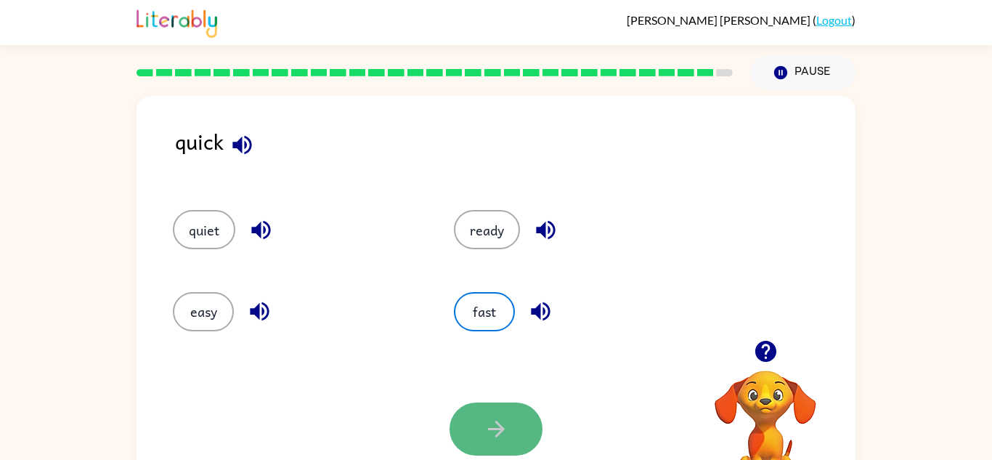
click at [503, 434] on icon "button" at bounding box center [496, 428] width 25 height 25
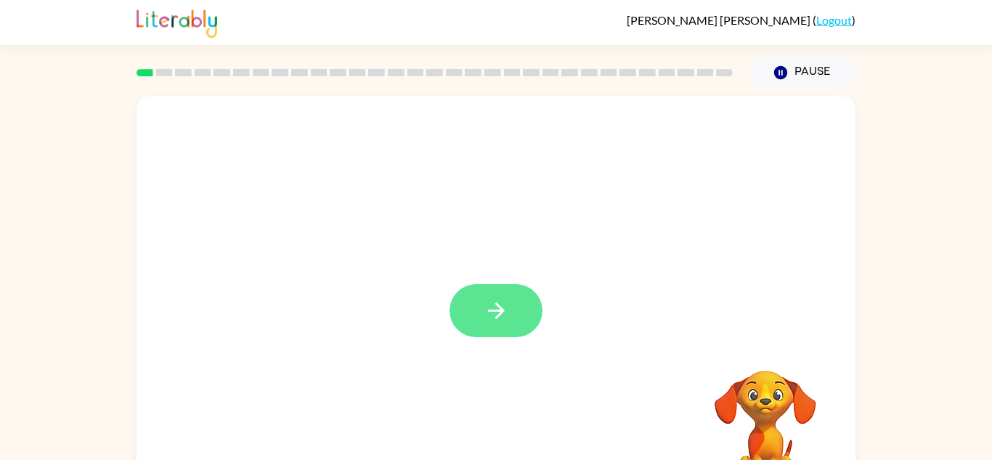
click at [515, 288] on button "button" at bounding box center [496, 310] width 93 height 53
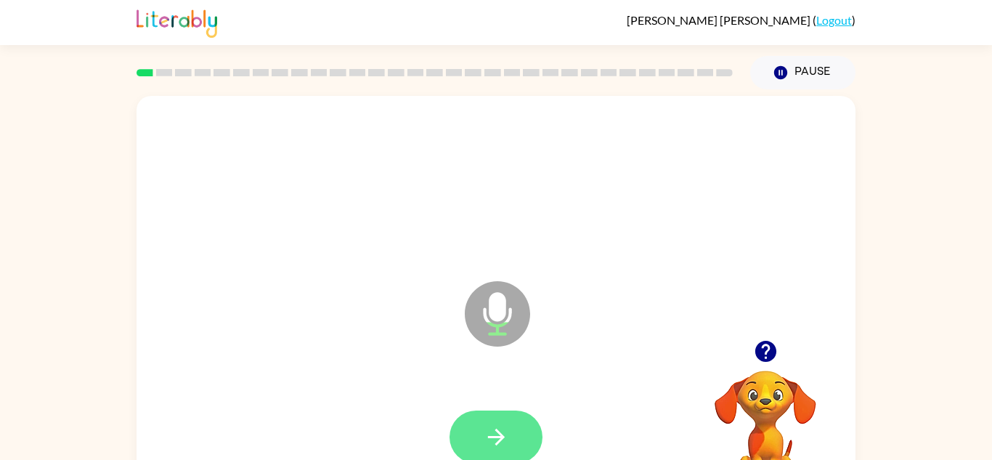
click at [513, 413] on button "button" at bounding box center [496, 436] width 93 height 53
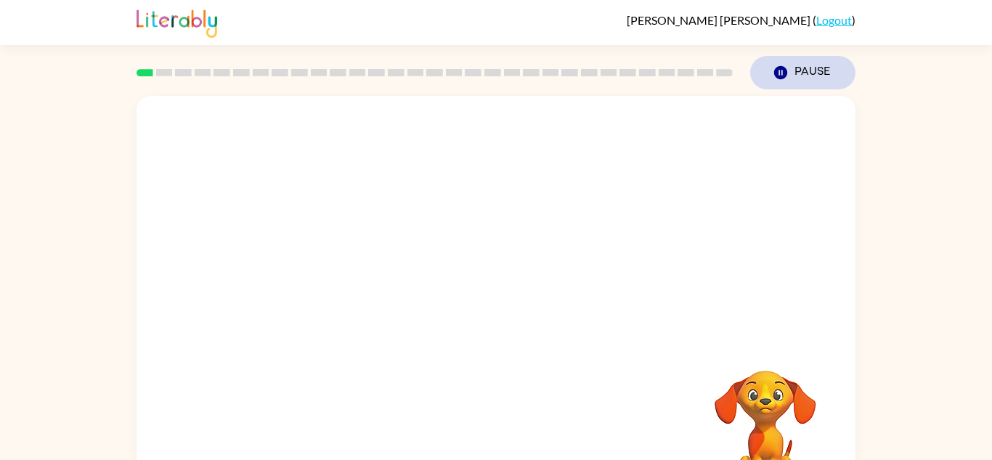
click at [760, 73] on button "Pause Pause" at bounding box center [802, 72] width 105 height 33
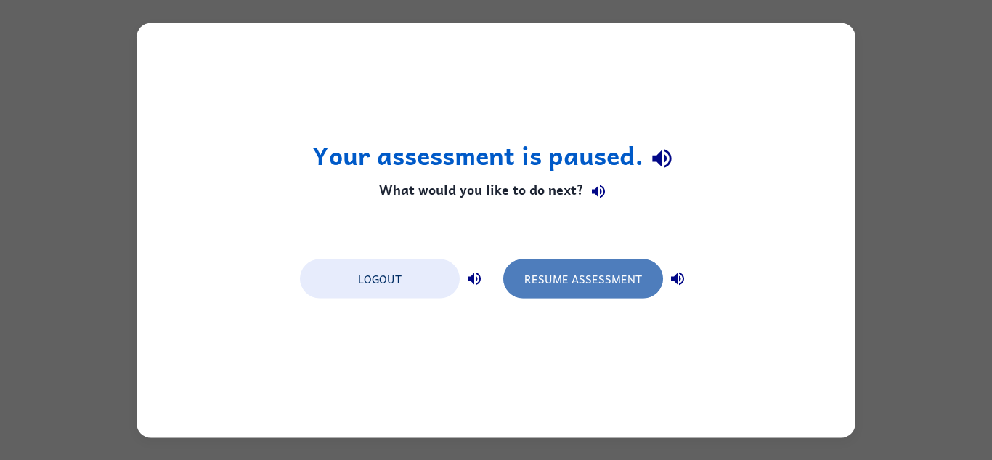
click at [550, 277] on button "Resume Assessment" at bounding box center [583, 278] width 160 height 39
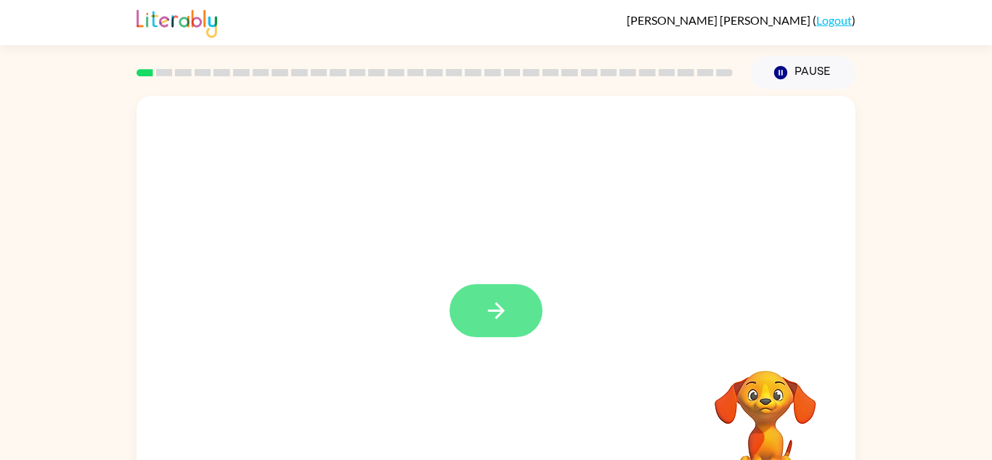
click at [502, 318] on icon "button" at bounding box center [496, 310] width 25 height 25
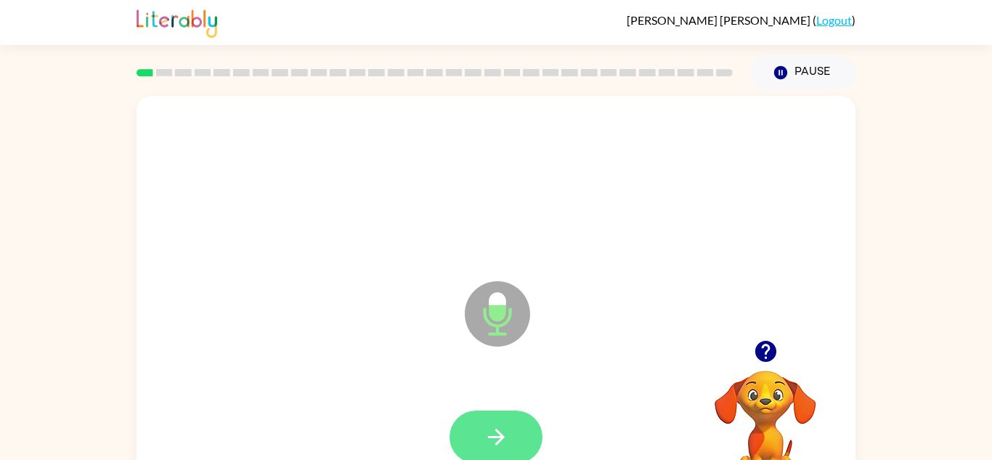
click at [495, 428] on icon "button" at bounding box center [496, 436] width 25 height 25
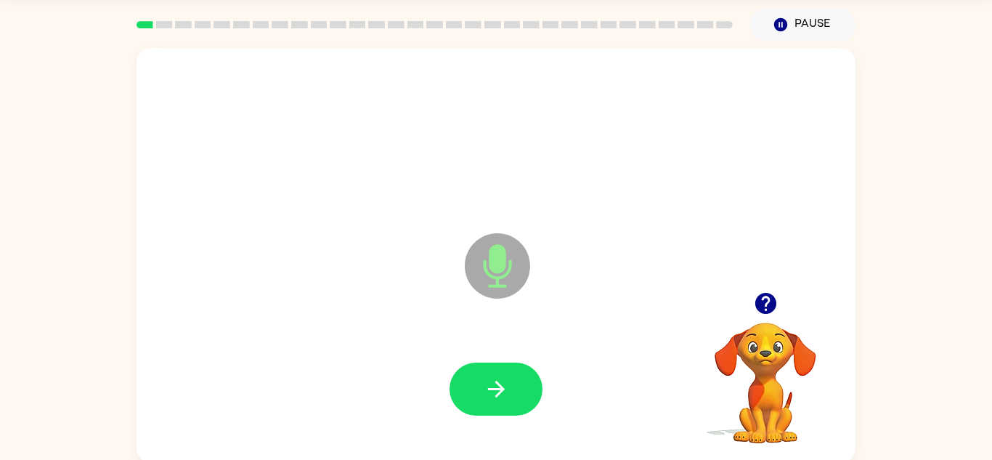
scroll to position [51, 0]
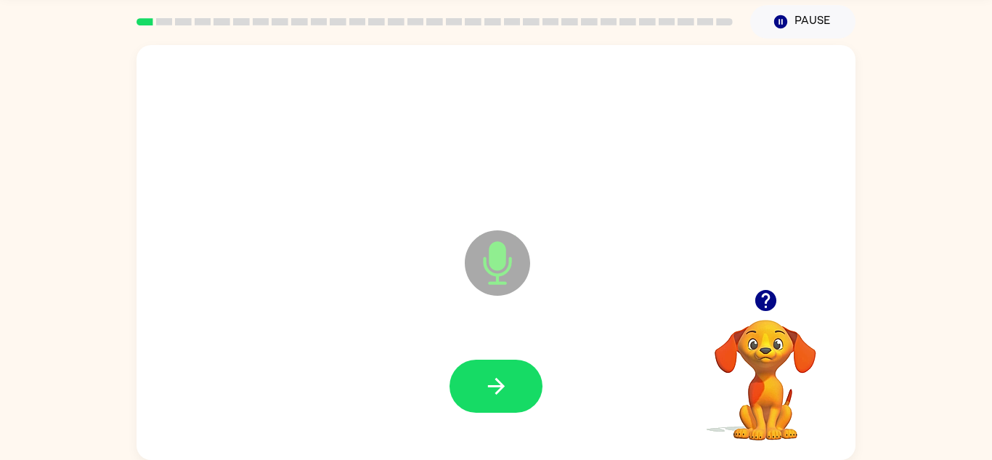
click at [662, 320] on icon "Microphone The Microphone is here when it is your turn to talk" at bounding box center [570, 281] width 218 height 109
click at [477, 385] on button "button" at bounding box center [496, 385] width 93 height 53
click at [765, 302] on icon "button" at bounding box center [765, 300] width 25 height 25
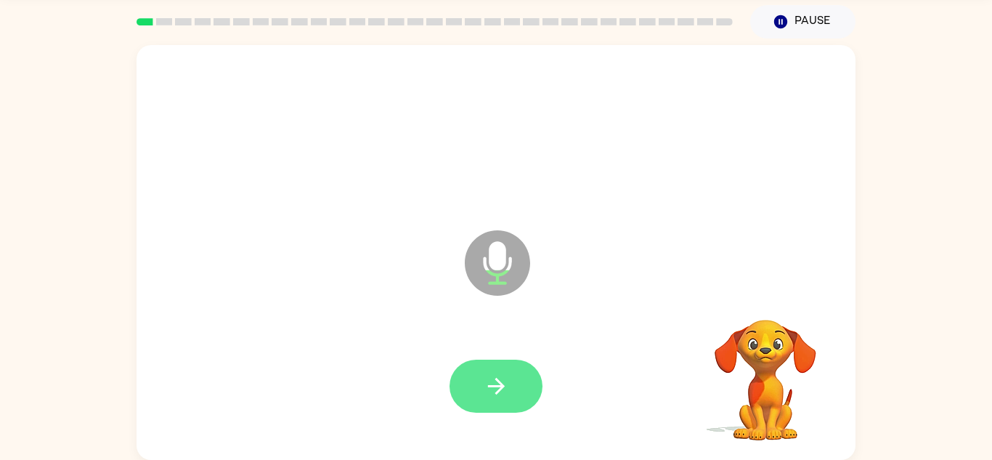
click at [525, 389] on button "button" at bounding box center [496, 385] width 93 height 53
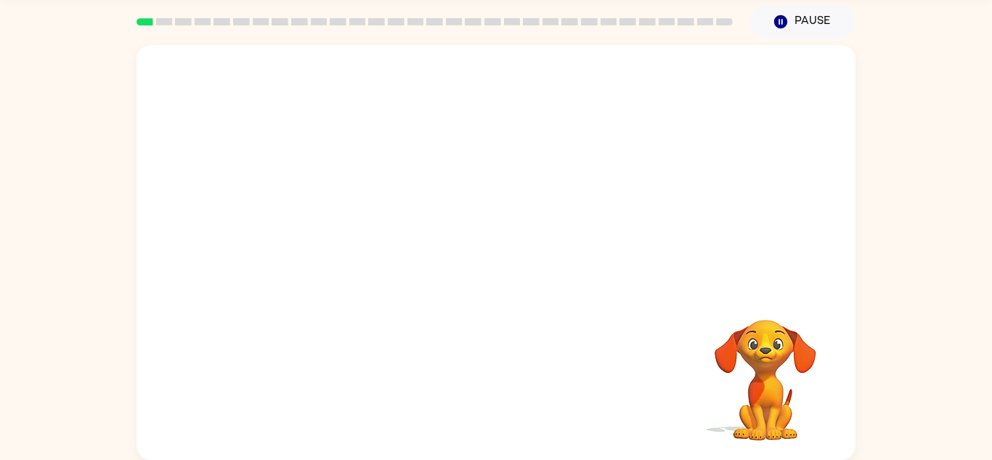
click at [525, 389] on div at bounding box center [496, 386] width 690 height 119
